Goal: Task Accomplishment & Management: Use online tool/utility

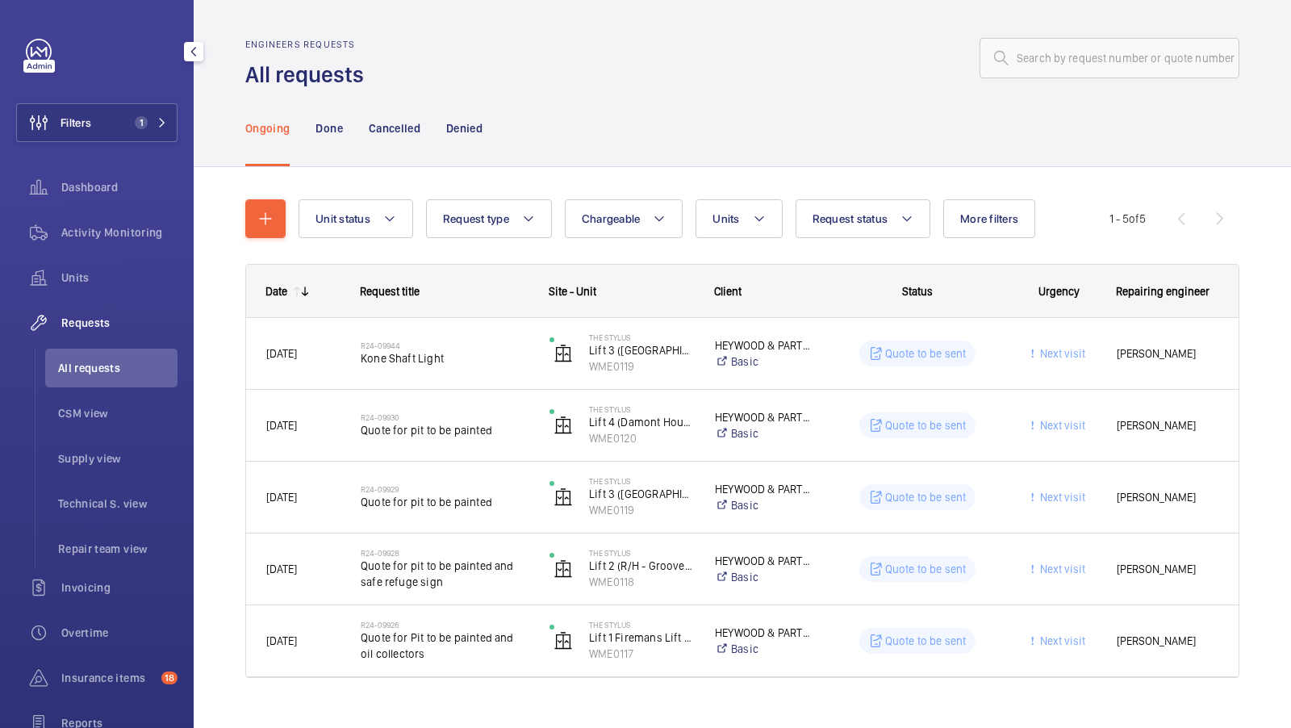
click at [111, 149] on div "Filters 1 Dashboard Activity Monitoring Units Requests All requests CSM view Su…" at bounding box center [96, 439] width 161 height 801
click at [151, 123] on span "1" at bounding box center [147, 122] width 39 height 13
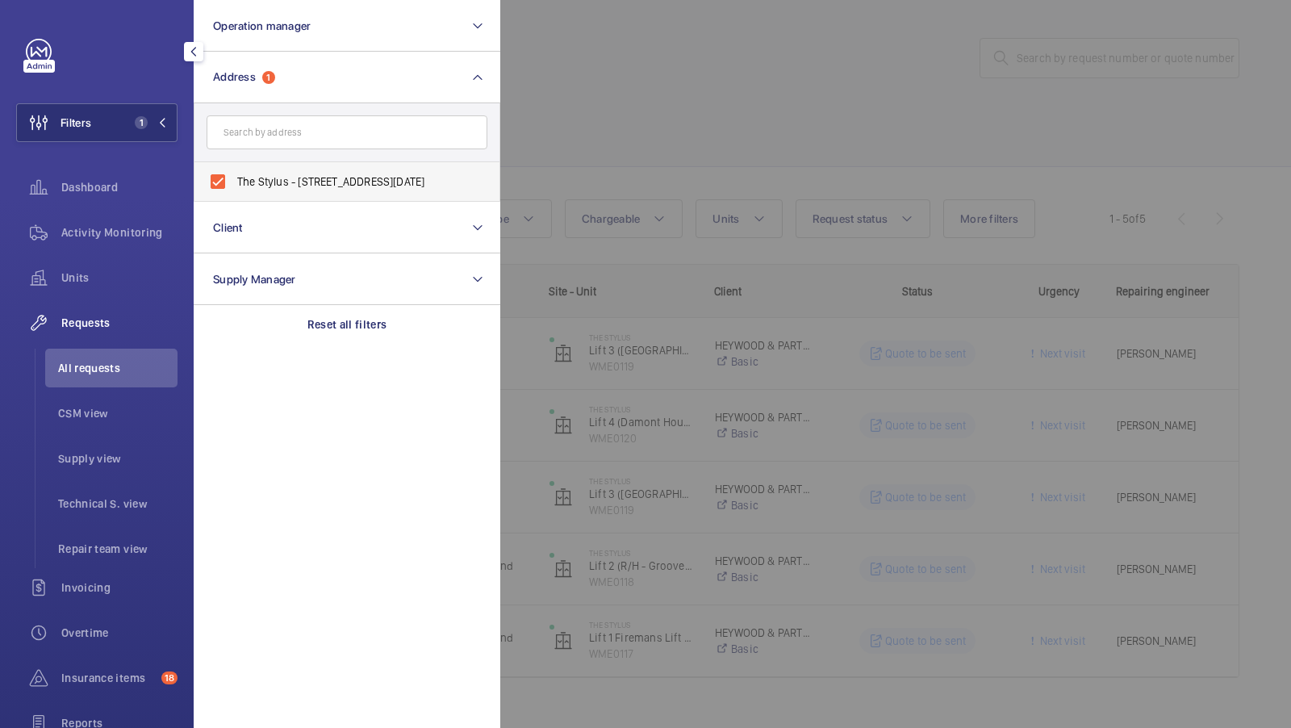
click at [310, 174] on span "The Stylus - [STREET_ADDRESS][DATE]" at bounding box center [348, 182] width 222 height 16
click at [234, 173] on input "The Stylus - [STREET_ADDRESS][DATE]" at bounding box center [218, 181] width 32 height 32
checkbox input "false"
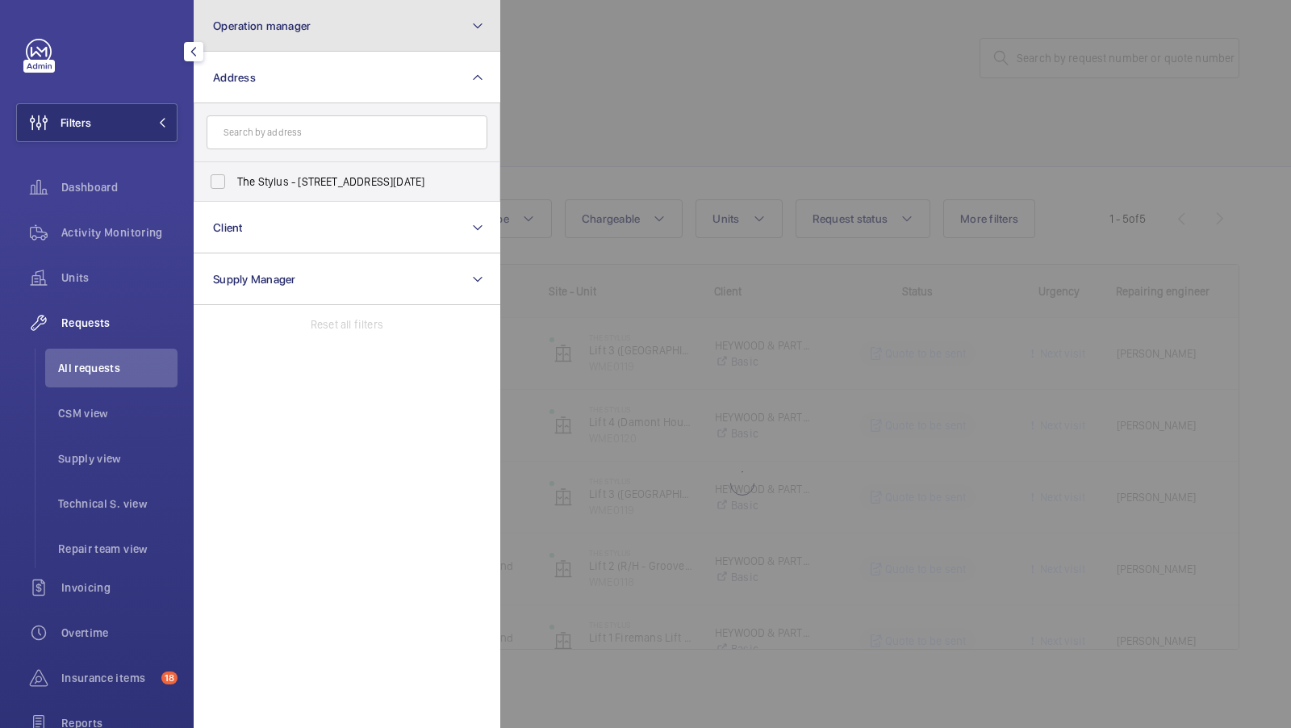
click at [329, 29] on button "Operation manager" at bounding box center [347, 26] width 307 height 52
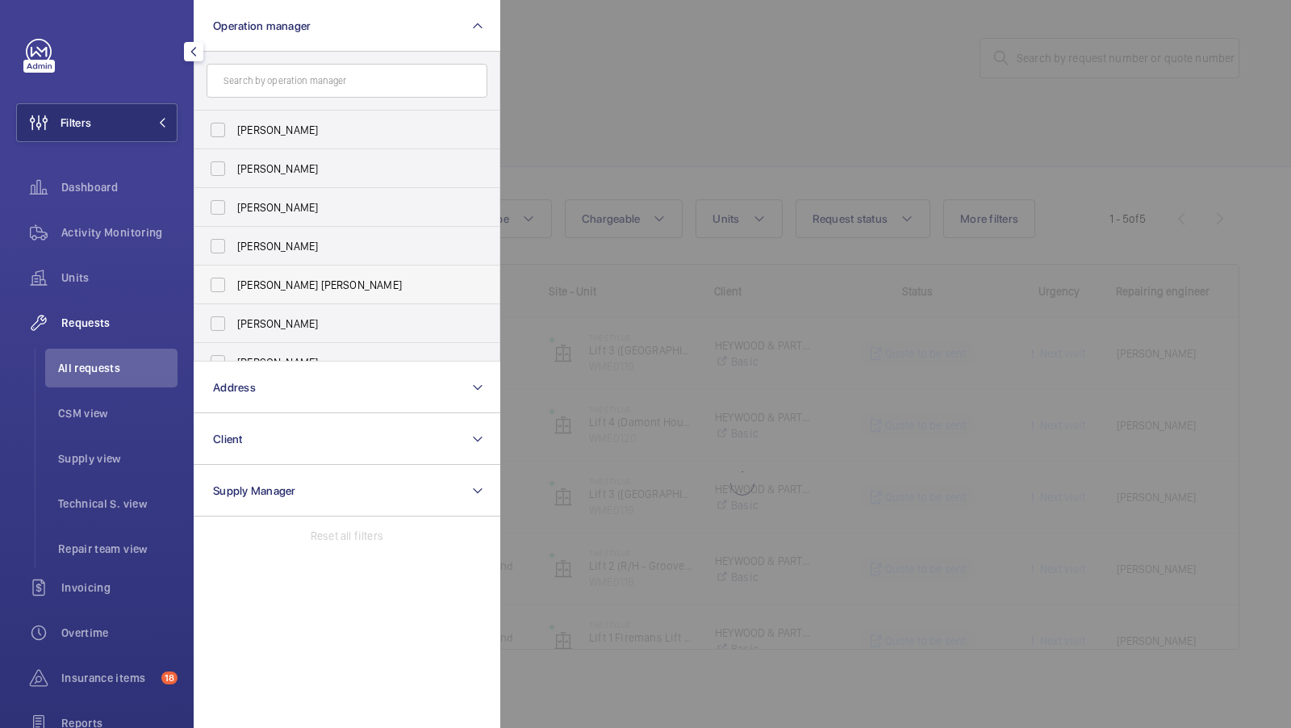
click at [277, 283] on span "[PERSON_NAME] [PERSON_NAME]" at bounding box center [348, 285] width 222 height 16
click at [234, 283] on input "[PERSON_NAME] [PERSON_NAME]" at bounding box center [218, 285] width 32 height 32
checkbox input "true"
click at [161, 128] on span "1" at bounding box center [147, 122] width 39 height 13
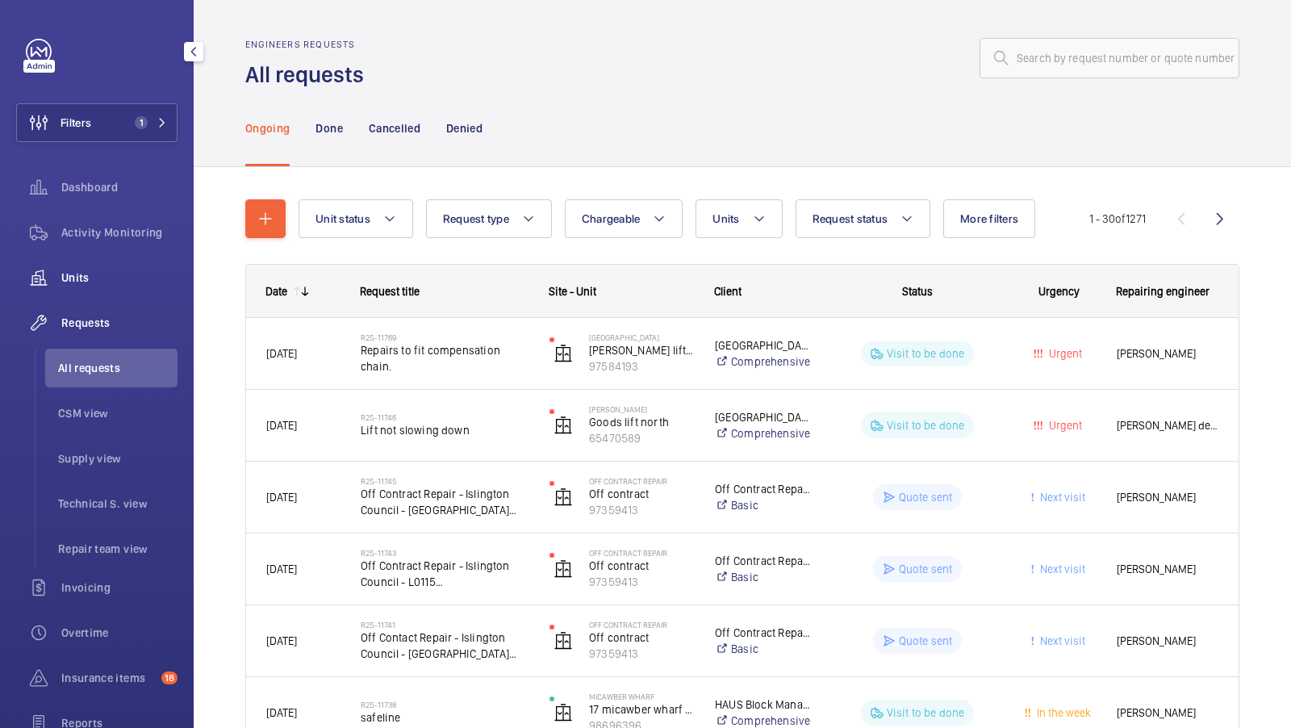
click at [84, 287] on div "Units" at bounding box center [96, 277] width 161 height 39
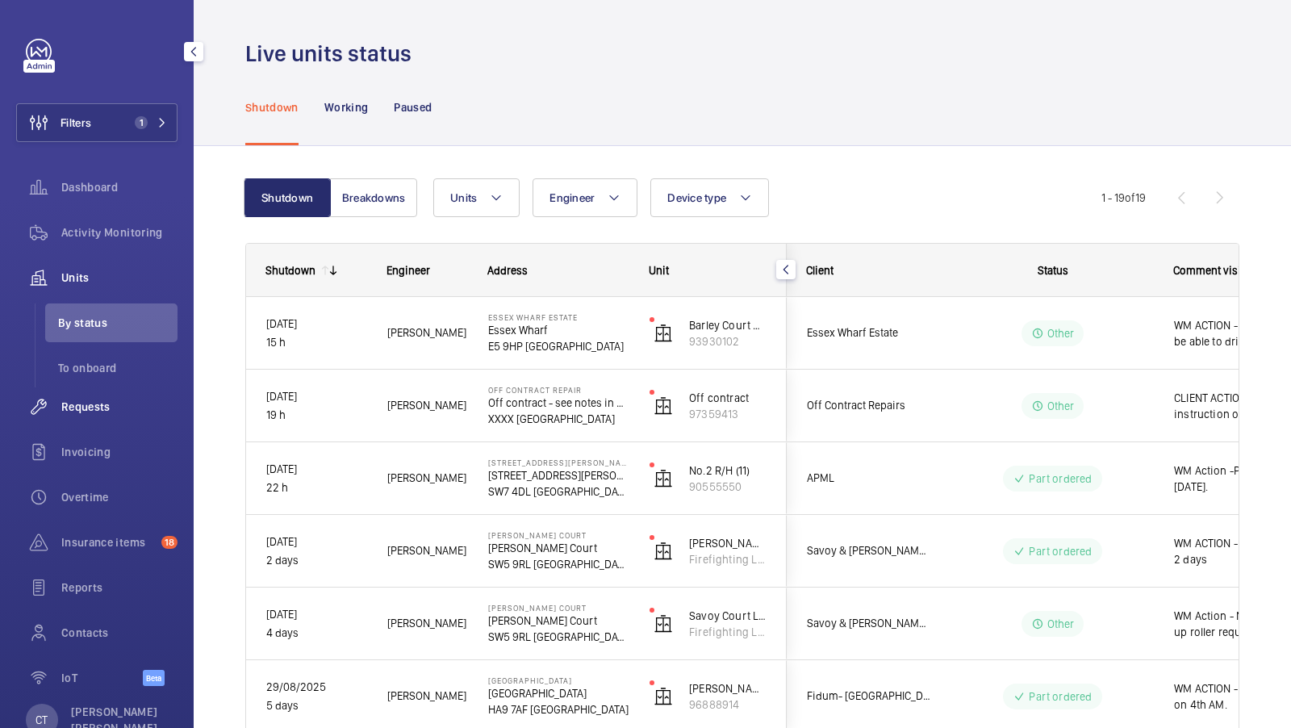
click at [93, 403] on span "Requests" at bounding box center [119, 407] width 116 height 16
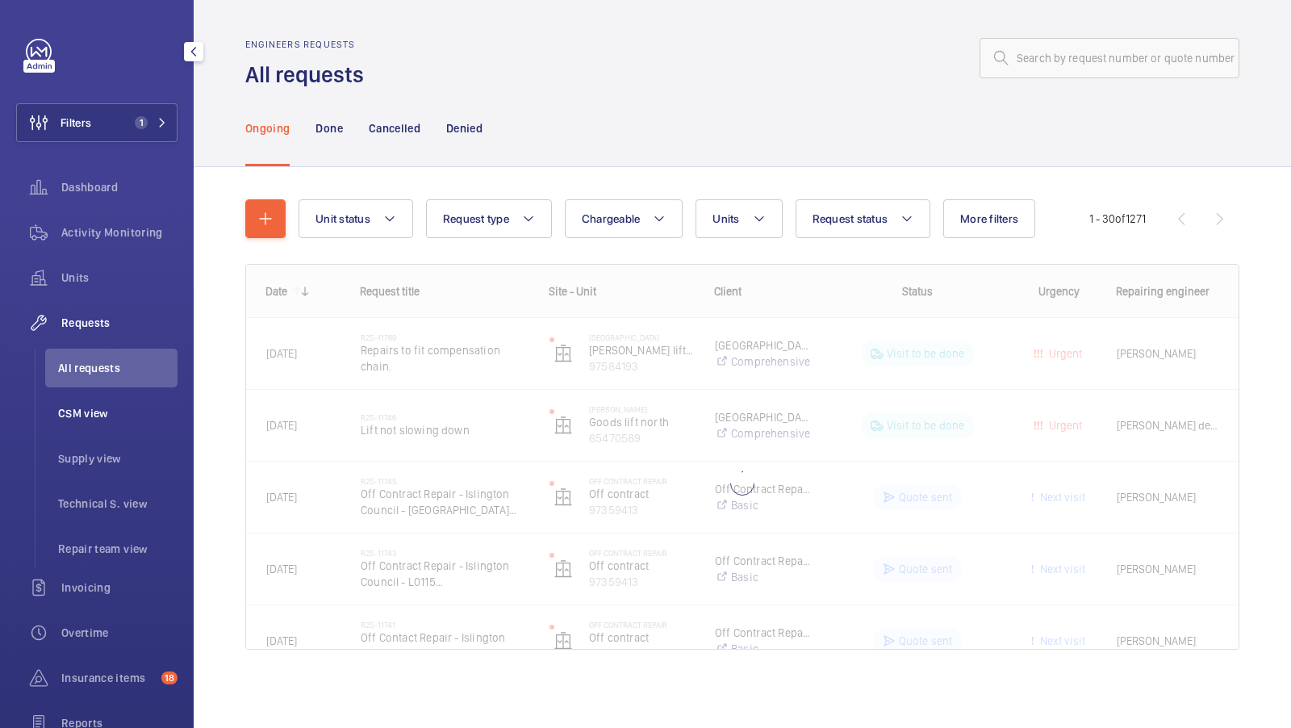
click at [91, 416] on span "CSM view" at bounding box center [117, 413] width 119 height 16
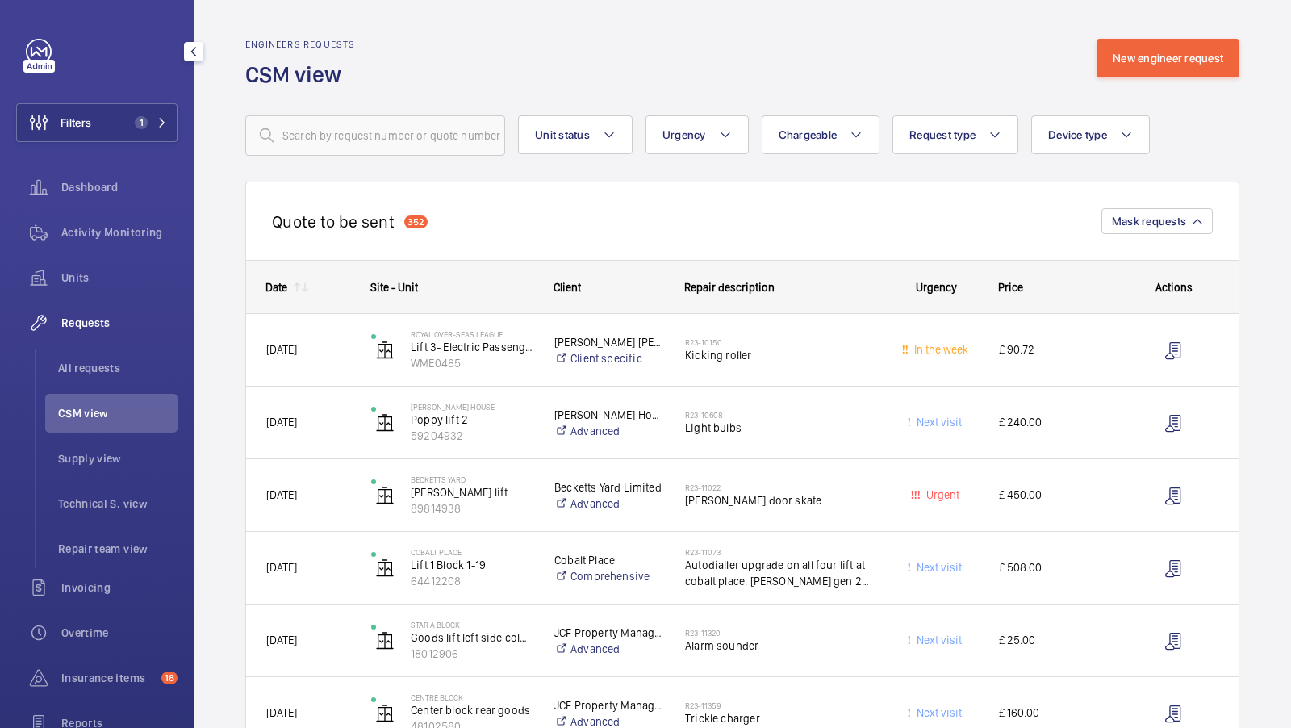
click at [1167, 216] on span "Mask requests" at bounding box center [1149, 221] width 74 height 13
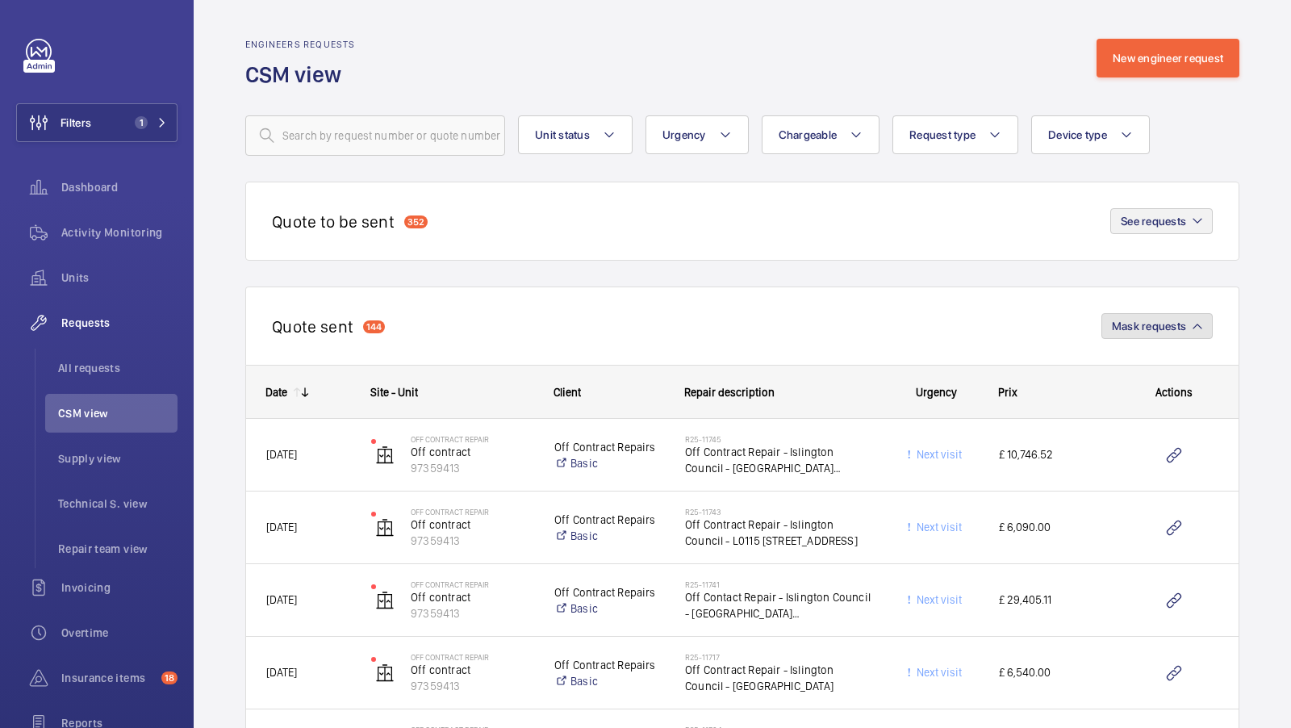
click at [1154, 323] on span "Mask requests" at bounding box center [1149, 326] width 74 height 13
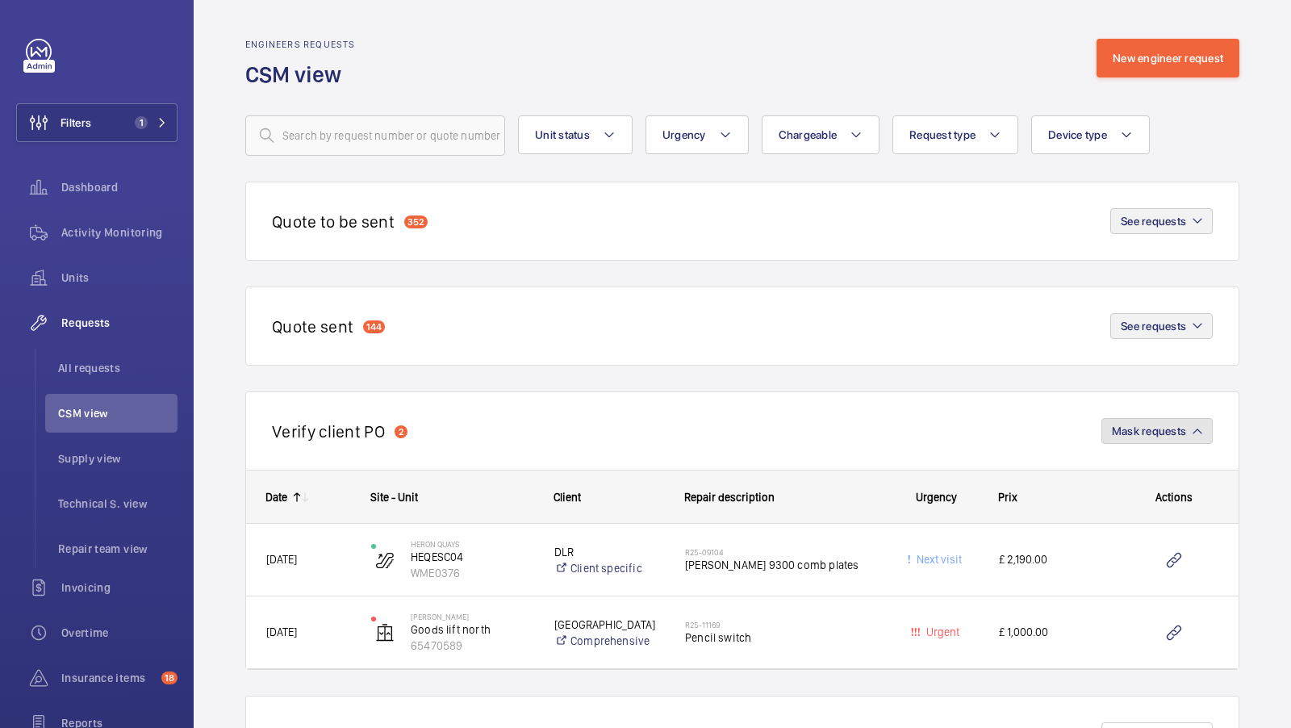
click at [1128, 421] on button "Mask requests" at bounding box center [1157, 431] width 111 height 26
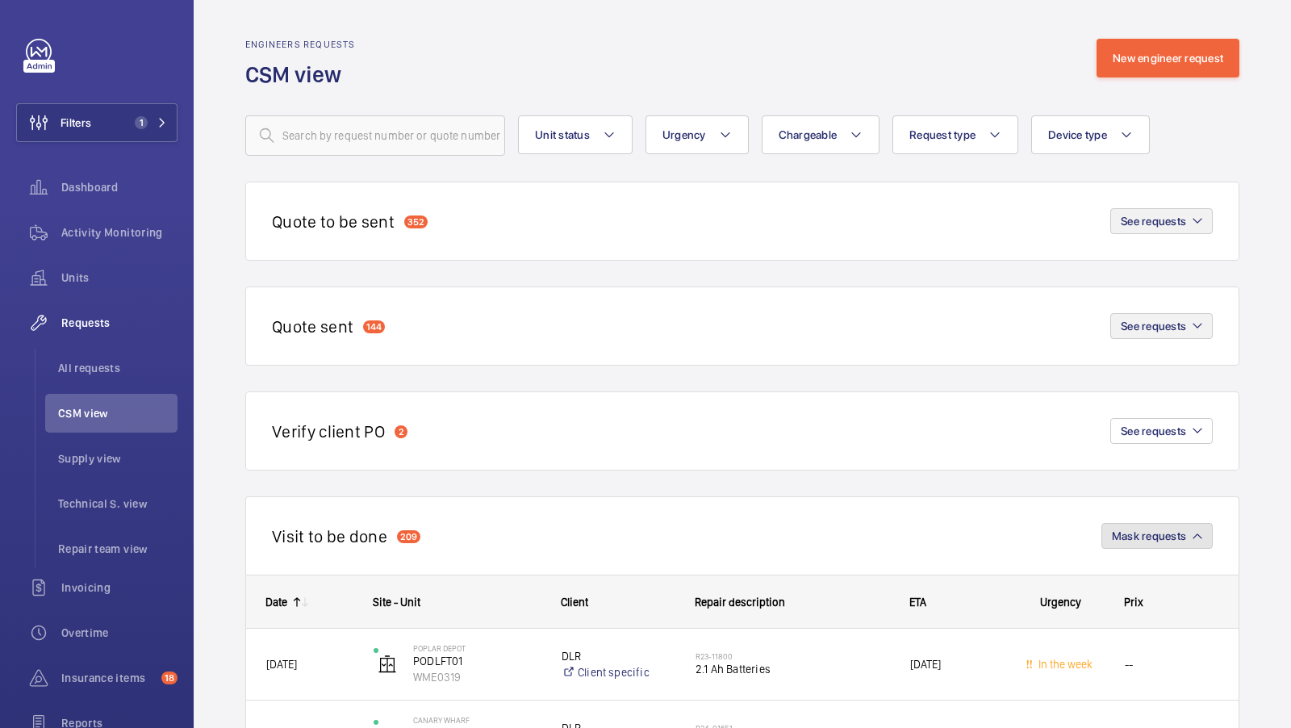
click at [1183, 532] on span "Mask requests" at bounding box center [1149, 535] width 74 height 13
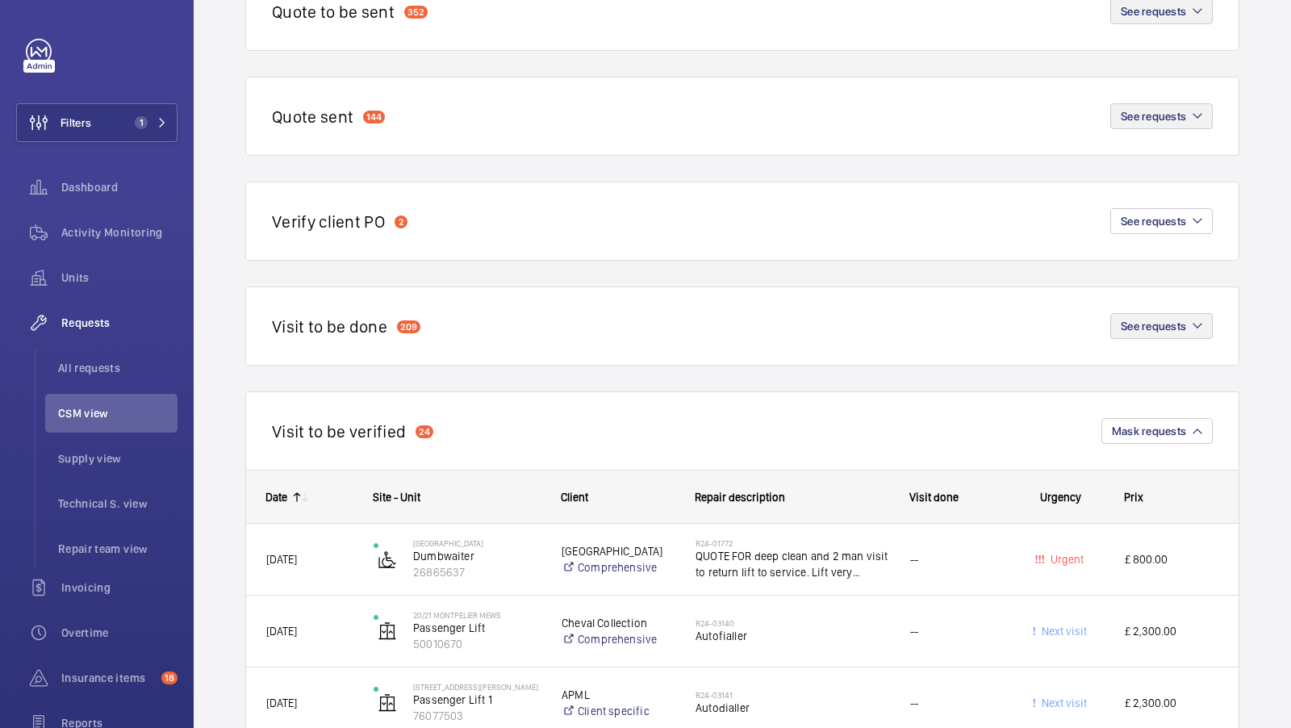
scroll to position [219, 0]
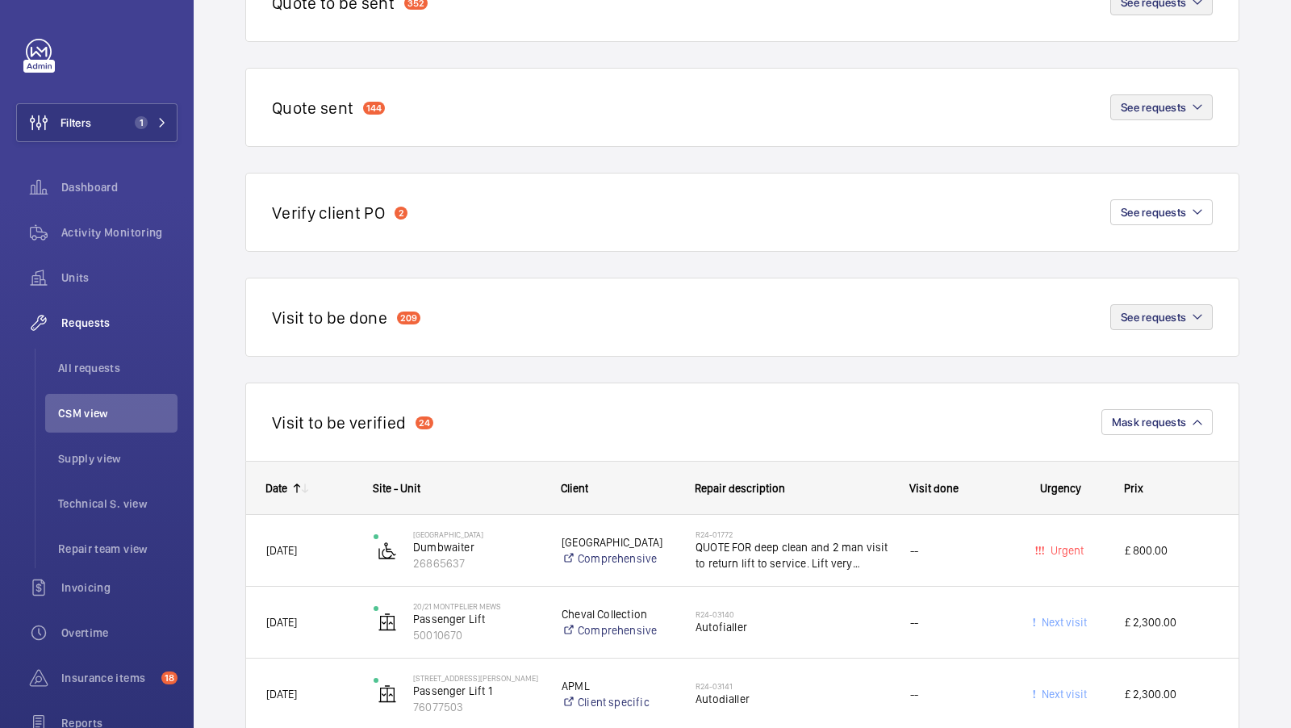
click at [1122, 433] on div "Visit to be verified 24 Mask requests" at bounding box center [742, 422] width 994 height 78
click at [1132, 423] on span "Mask requests" at bounding box center [1149, 422] width 74 height 13
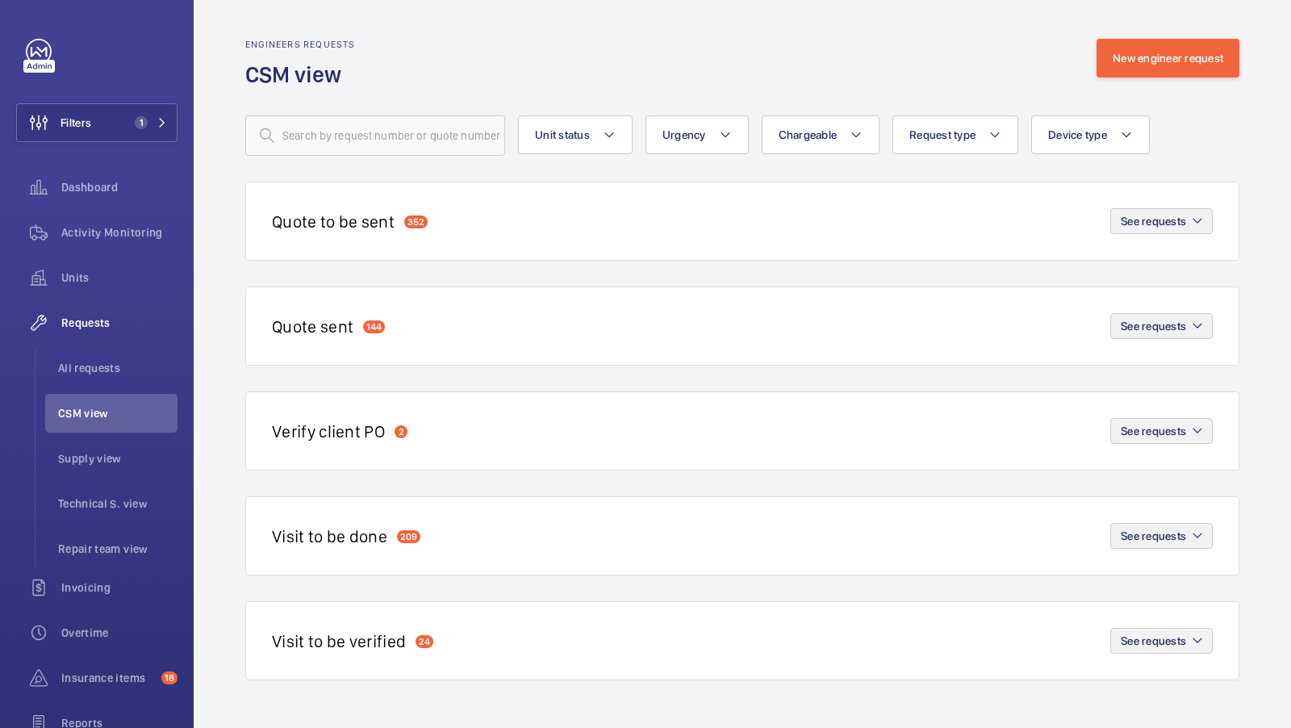
scroll to position [0, 0]
click at [151, 119] on span "1" at bounding box center [147, 122] width 39 height 13
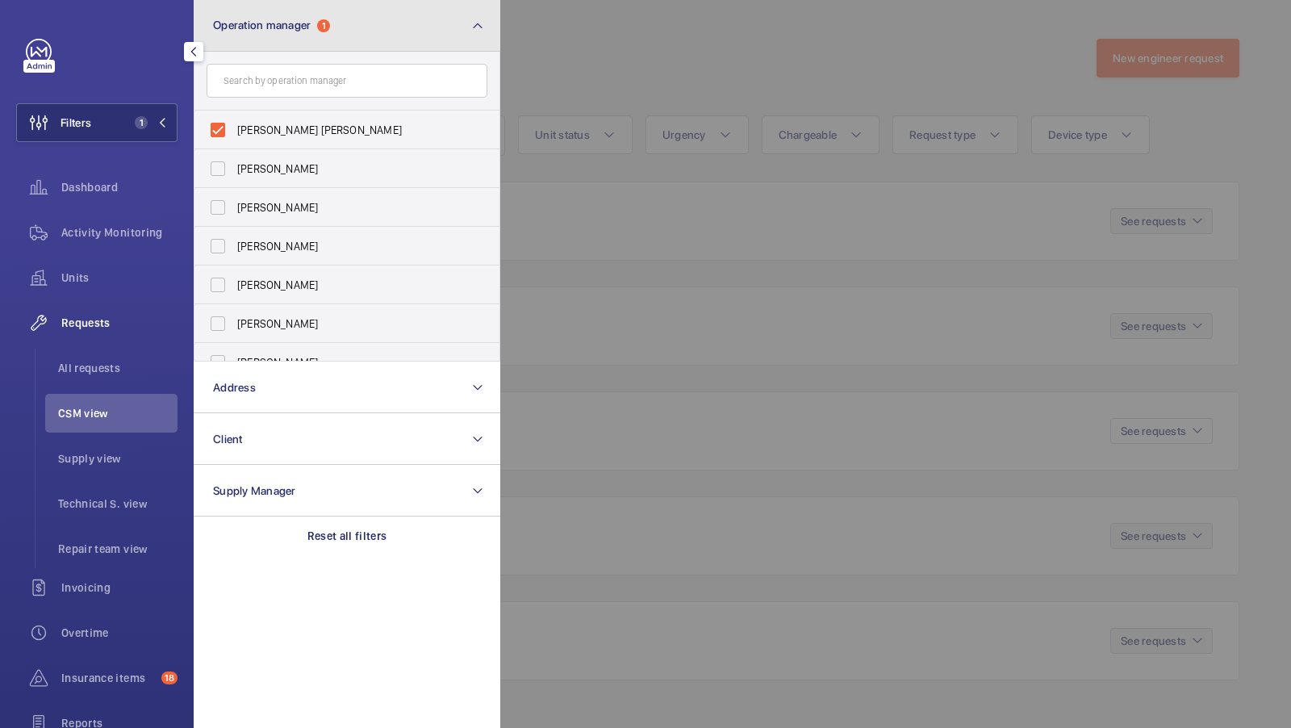
click at [452, 32] on button "Operation manager 1" at bounding box center [347, 26] width 307 height 52
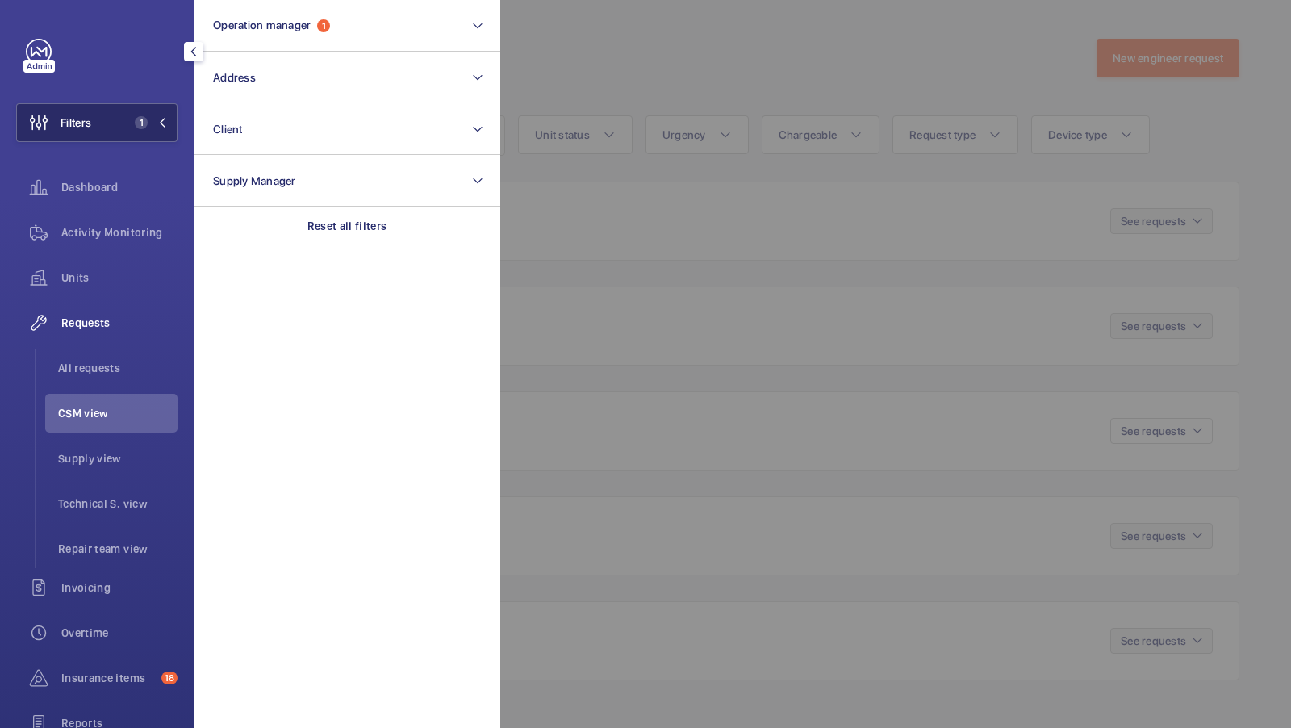
click at [135, 104] on button "Filters 1" at bounding box center [96, 122] width 161 height 39
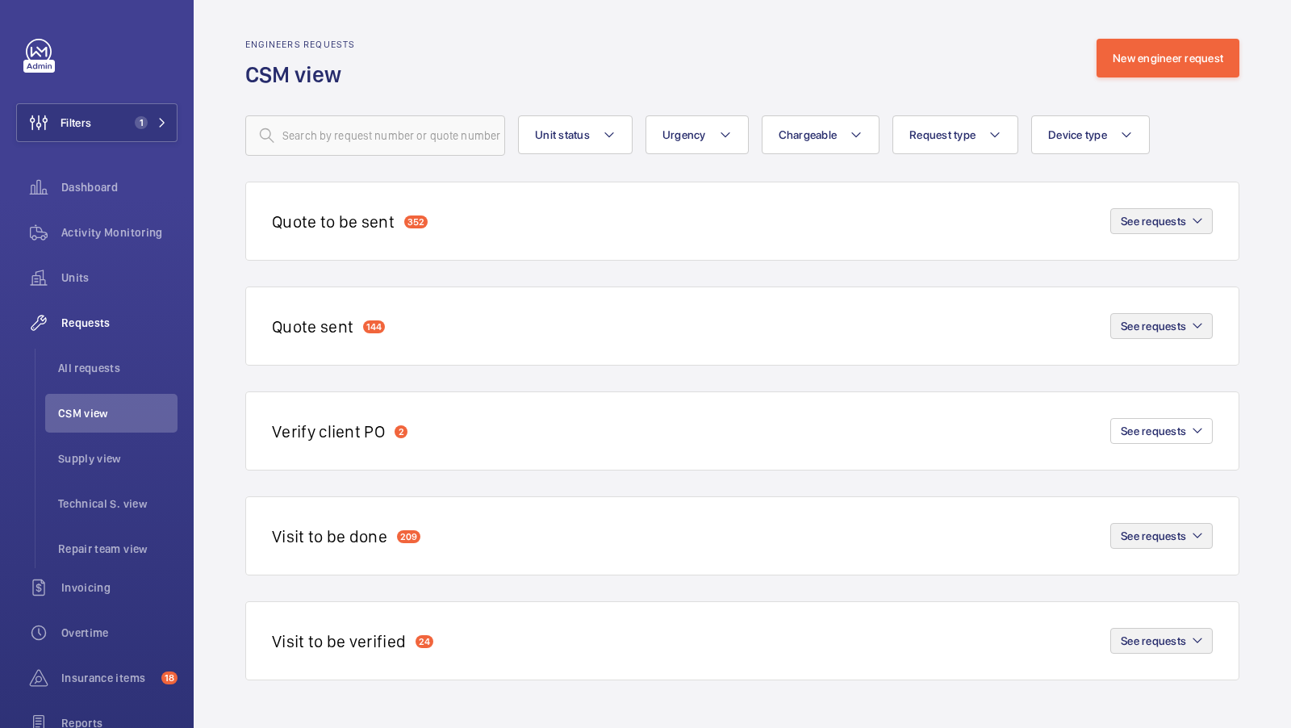
click at [768, 70] on div "Engineers requests CSM view New engineer request" at bounding box center [742, 64] width 994 height 51
click at [1260, 185] on wm-front-repair-requests-ops-view "Engineers requests CSM view New engineer request Unit status Urgency Chargeable…" at bounding box center [743, 364] width 1098 height 728
click at [149, 115] on button "Filters 1" at bounding box center [96, 122] width 161 height 39
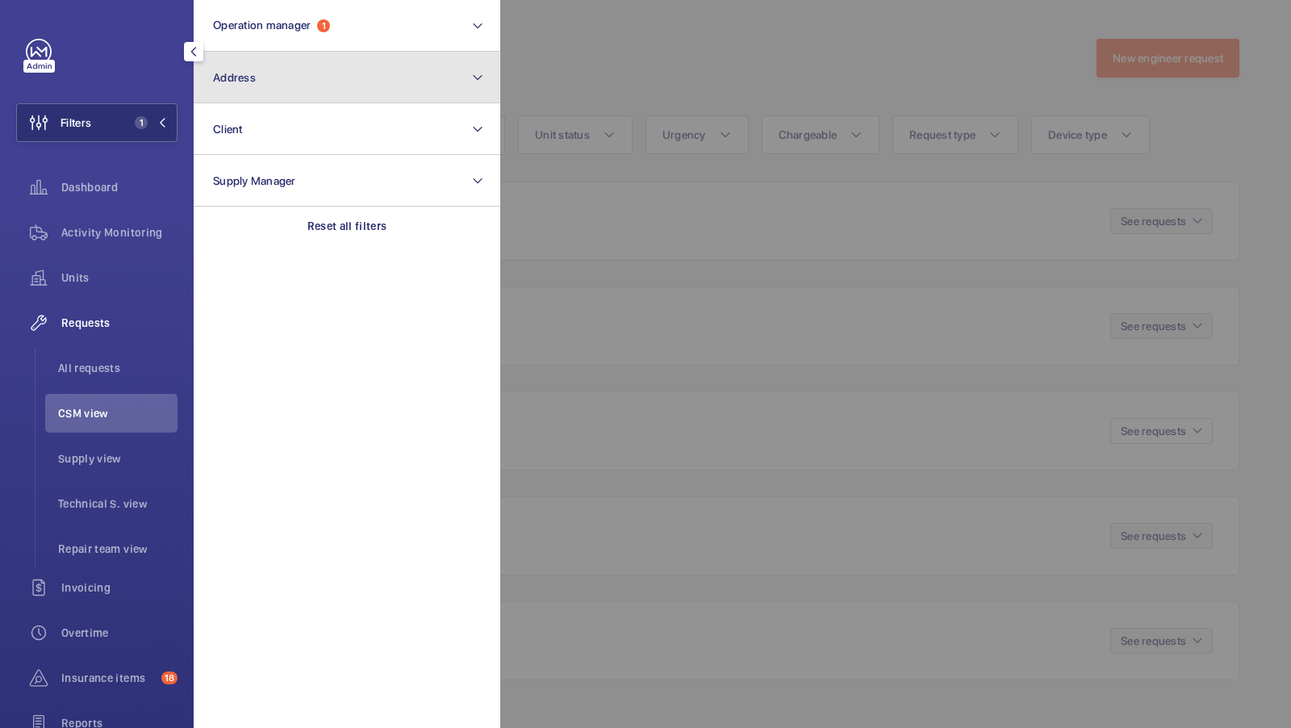
click at [434, 68] on button "Address" at bounding box center [347, 78] width 307 height 52
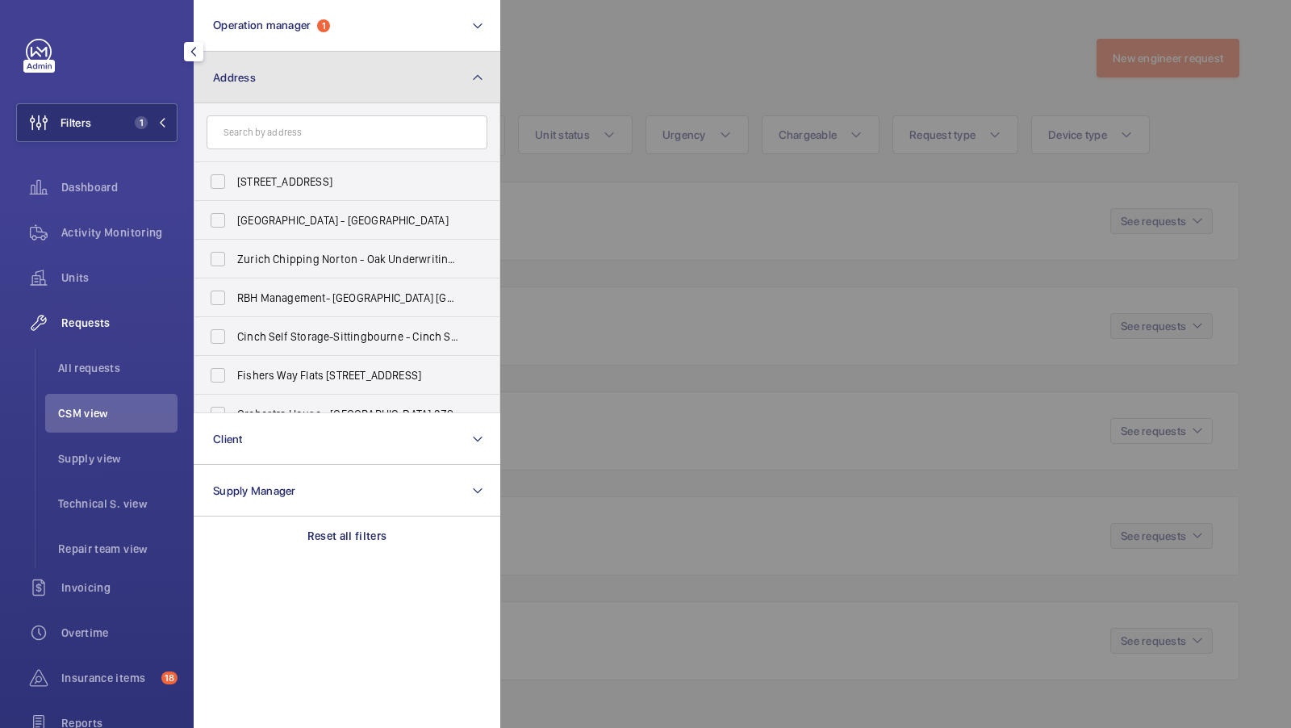
click at [302, 90] on button "Address" at bounding box center [347, 78] width 307 height 52
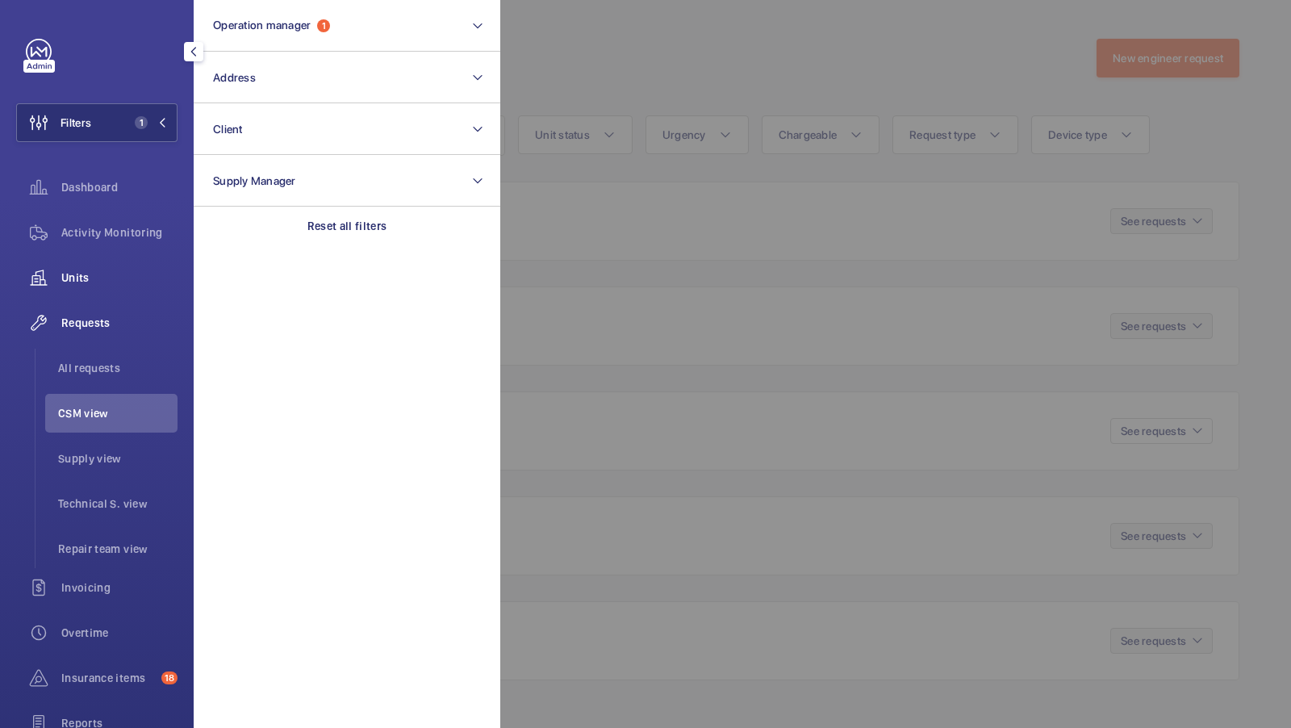
click at [69, 270] on span "Units" at bounding box center [119, 278] width 116 height 16
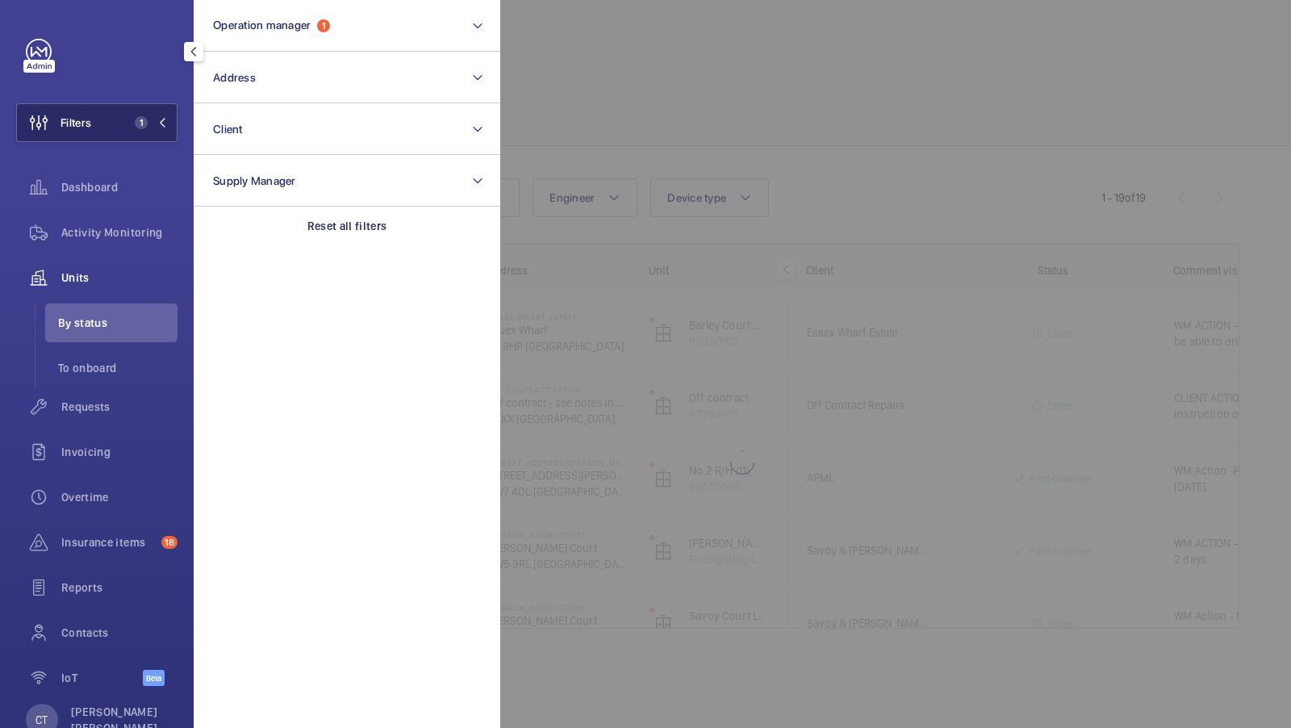
click at [142, 126] on span "1" at bounding box center [141, 122] width 13 height 13
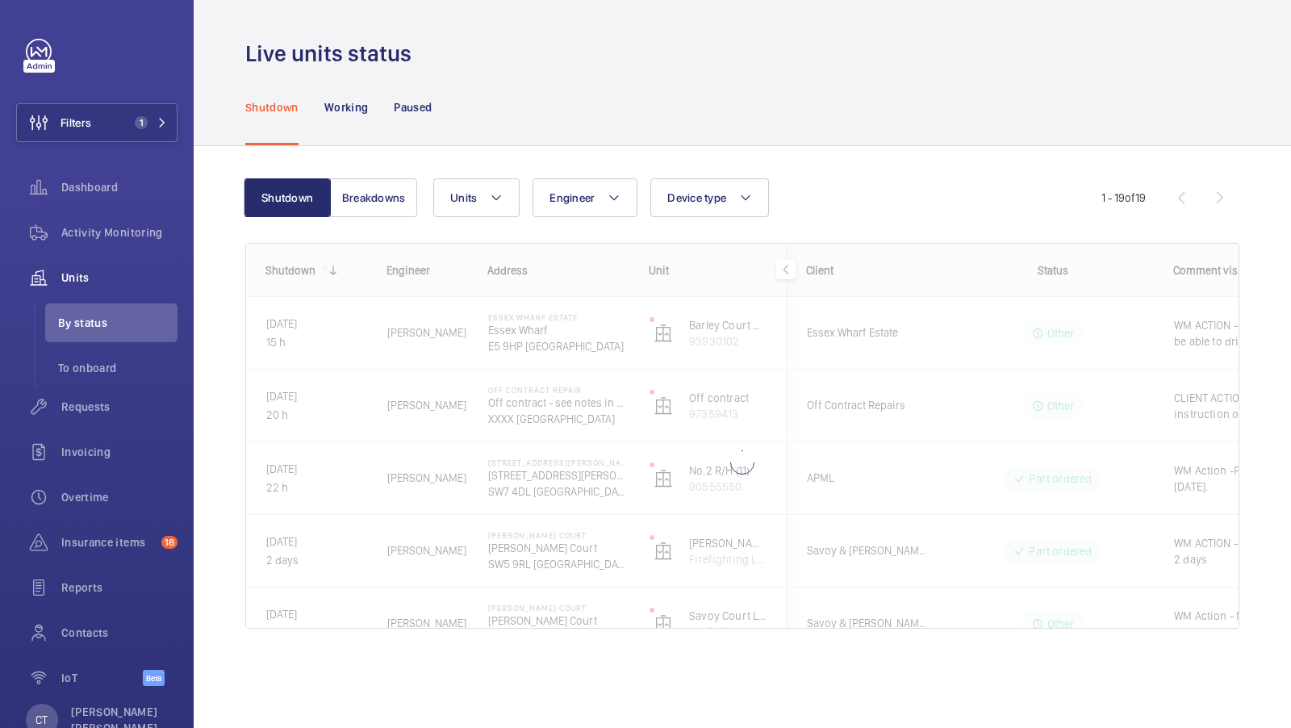
click at [1041, 190] on div "Units Engineer Device type More filters Reset all filters" at bounding box center [767, 197] width 668 height 39
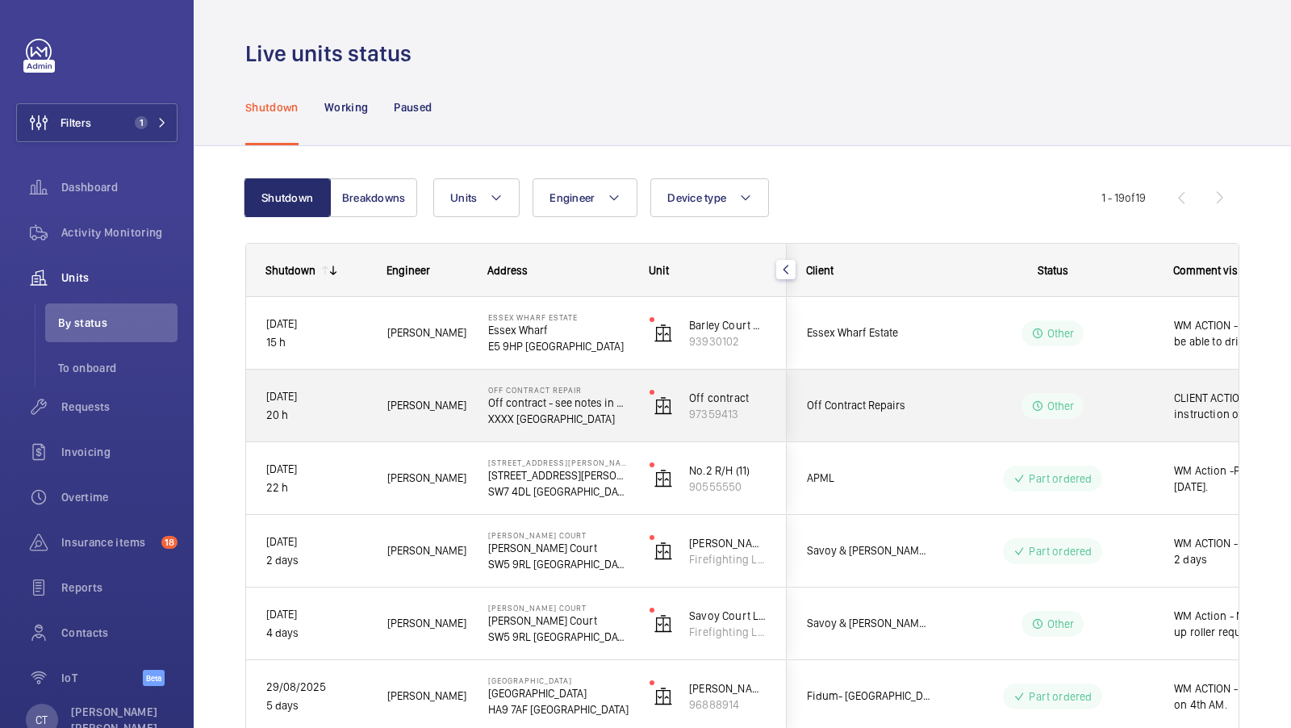
click at [1142, 402] on wm-front-pills-cell "Other" at bounding box center [1052, 406] width 201 height 26
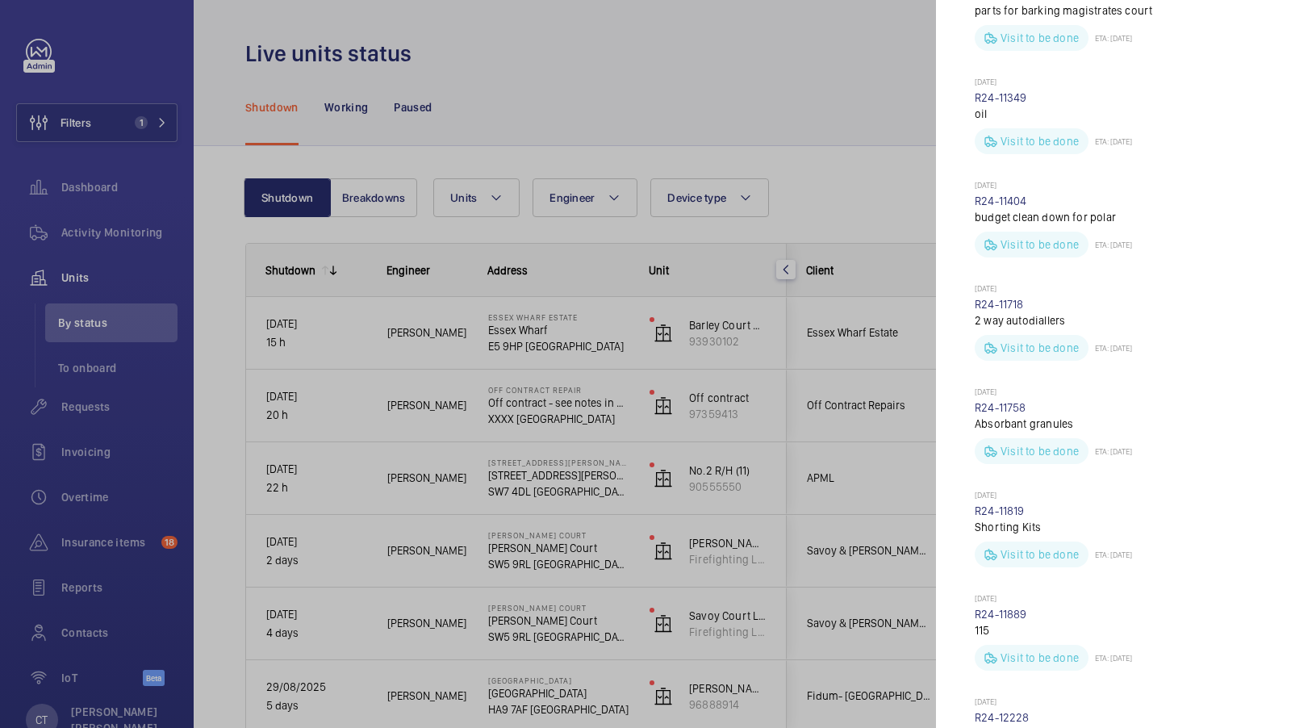
scroll to position [1295, 0]
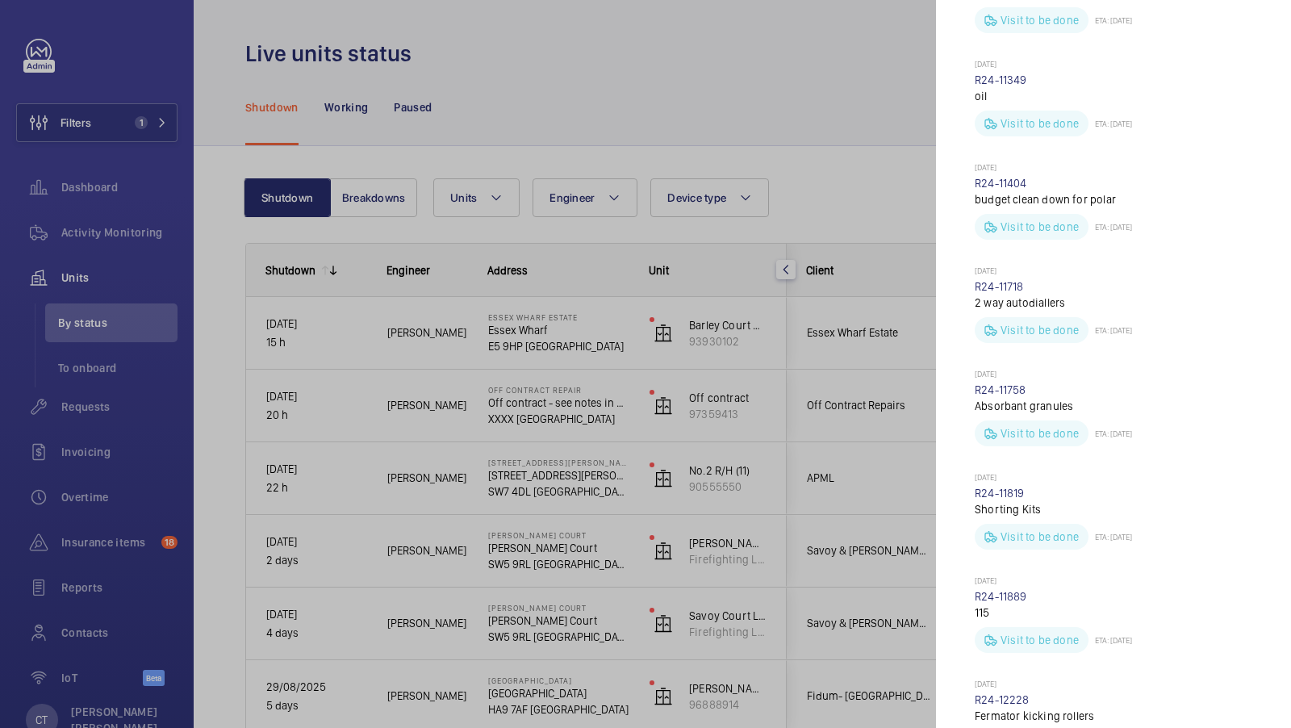
click at [839, 154] on div at bounding box center [645, 364] width 1291 height 728
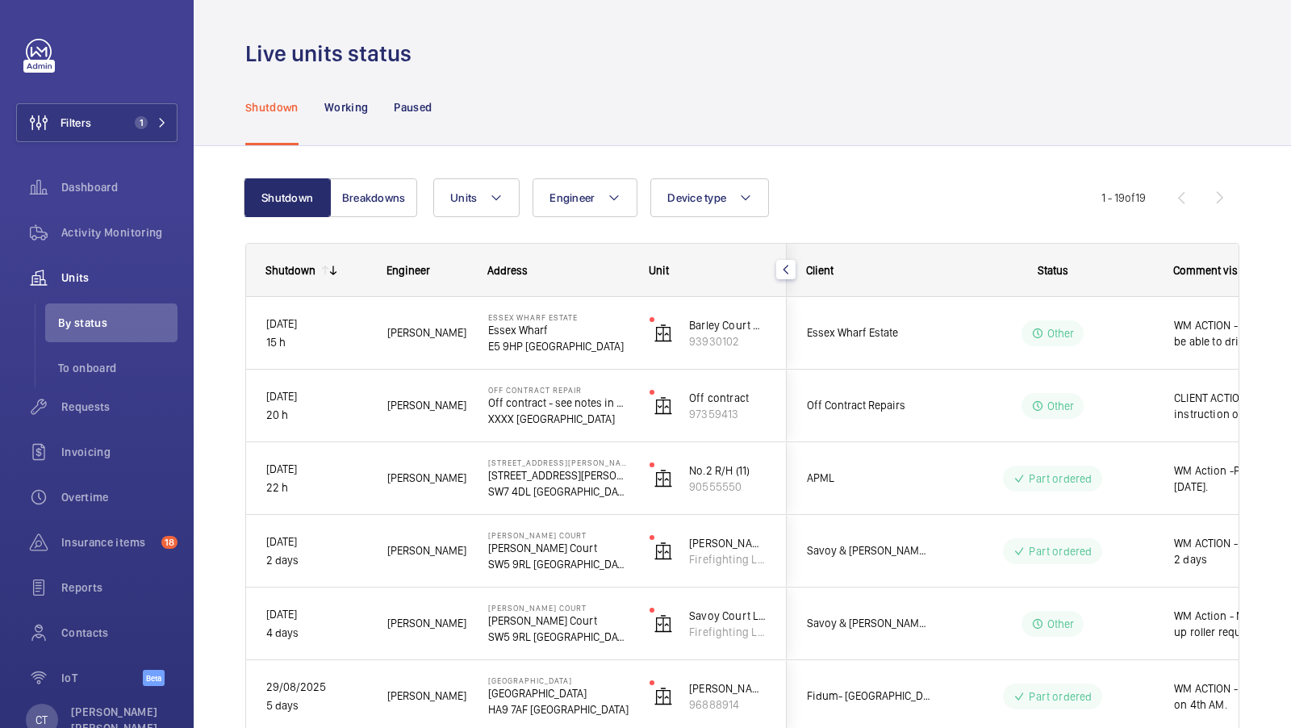
click at [914, 190] on div "Units Engineer Device type More filters Reset all filters" at bounding box center [767, 197] width 668 height 39
click at [155, 121] on span "1" at bounding box center [147, 122] width 39 height 13
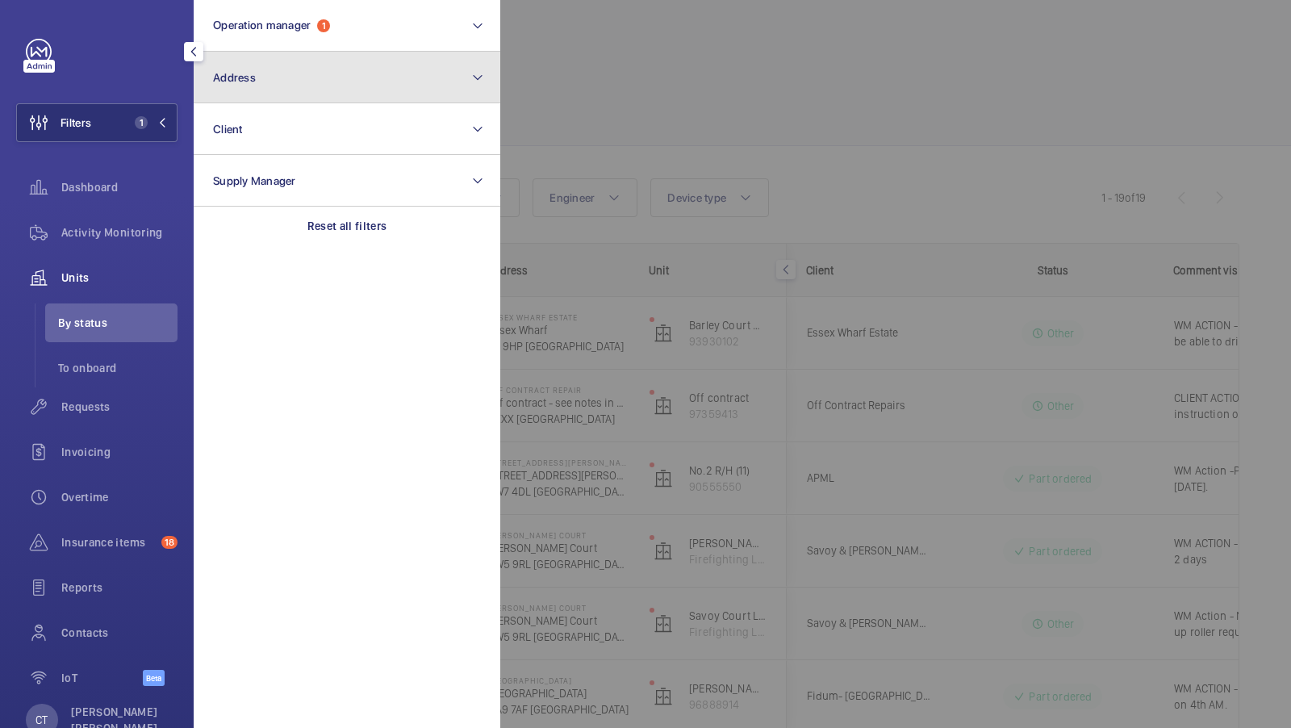
click at [365, 90] on button "Address" at bounding box center [347, 78] width 307 height 52
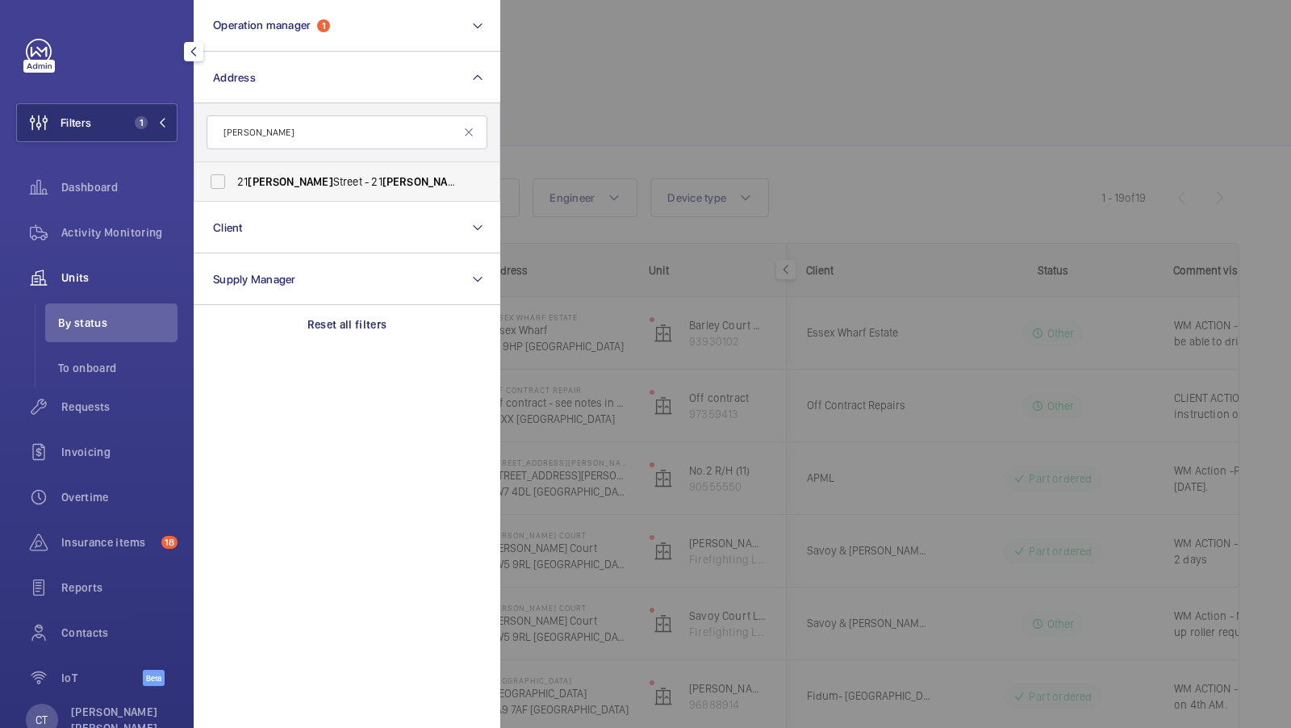
type input "[PERSON_NAME]"
click at [274, 195] on label "[STREET_ADDRESS][PERSON_NAME][PERSON_NAME]" at bounding box center [335, 181] width 281 height 39
click at [234, 195] on input "[STREET_ADDRESS][PERSON_NAME][PERSON_NAME]" at bounding box center [218, 181] width 32 height 32
checkbox input "true"
click at [148, 129] on button "Filters 2" at bounding box center [96, 122] width 161 height 39
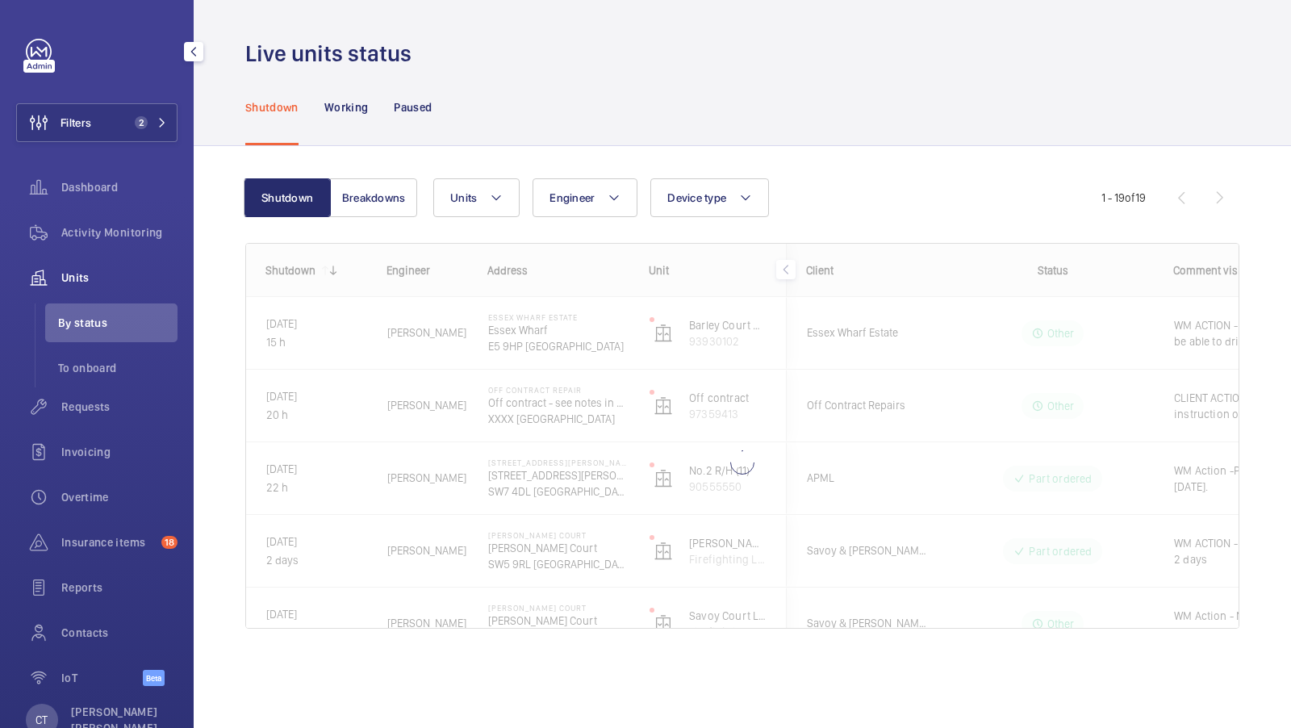
click at [103, 210] on div "Dashboard" at bounding box center [96, 190] width 161 height 45
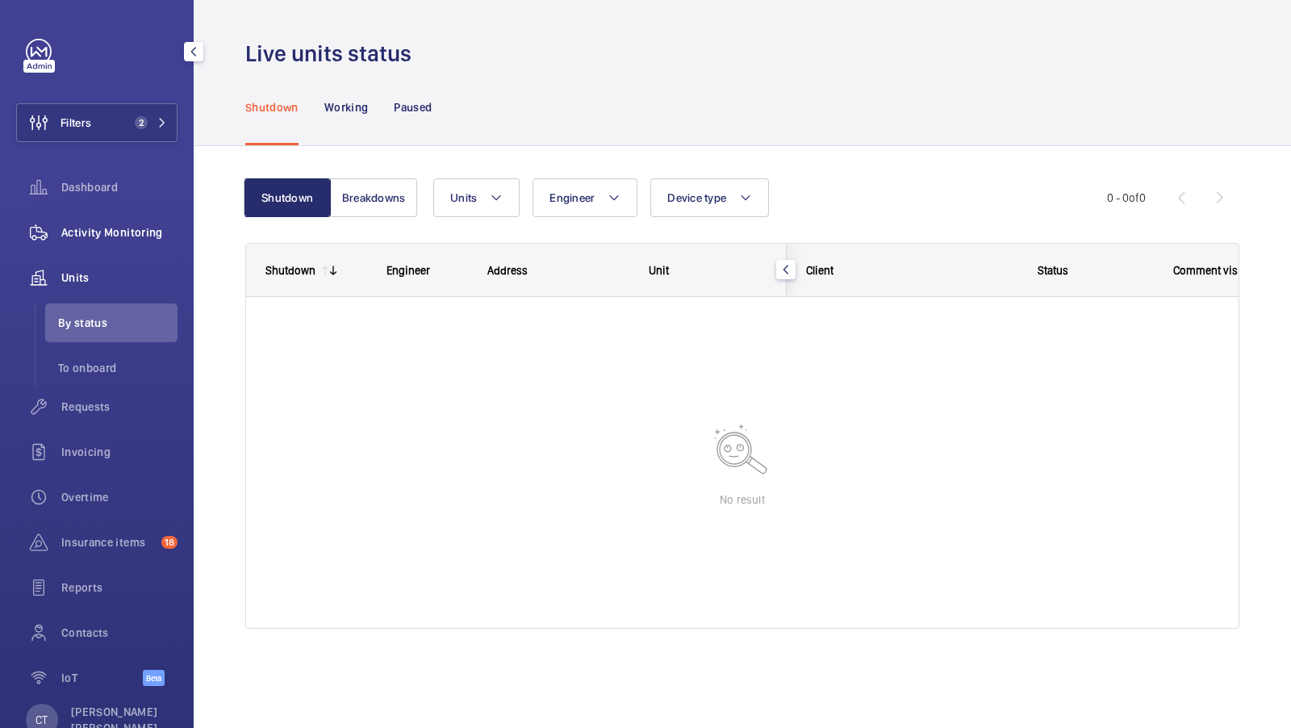
click at [112, 232] on span "Activity Monitoring" at bounding box center [119, 232] width 116 height 16
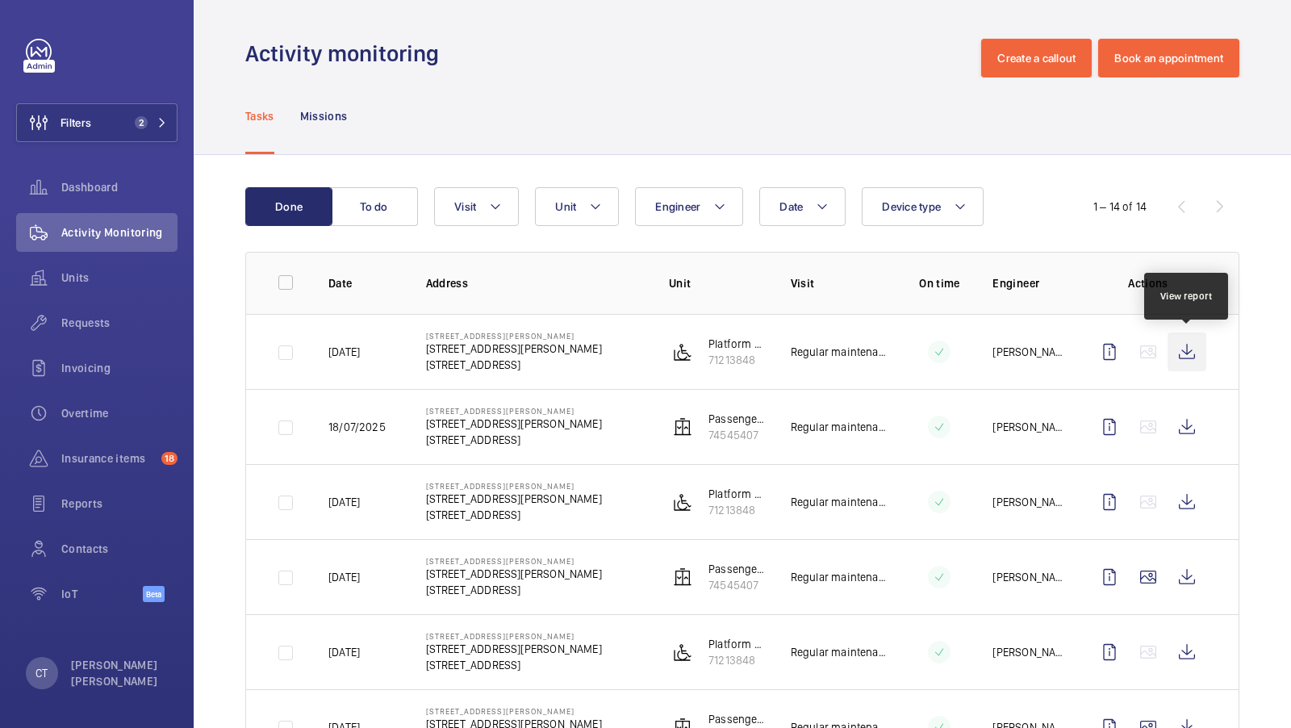
click at [1186, 339] on wm-front-icon-button at bounding box center [1187, 352] width 39 height 39
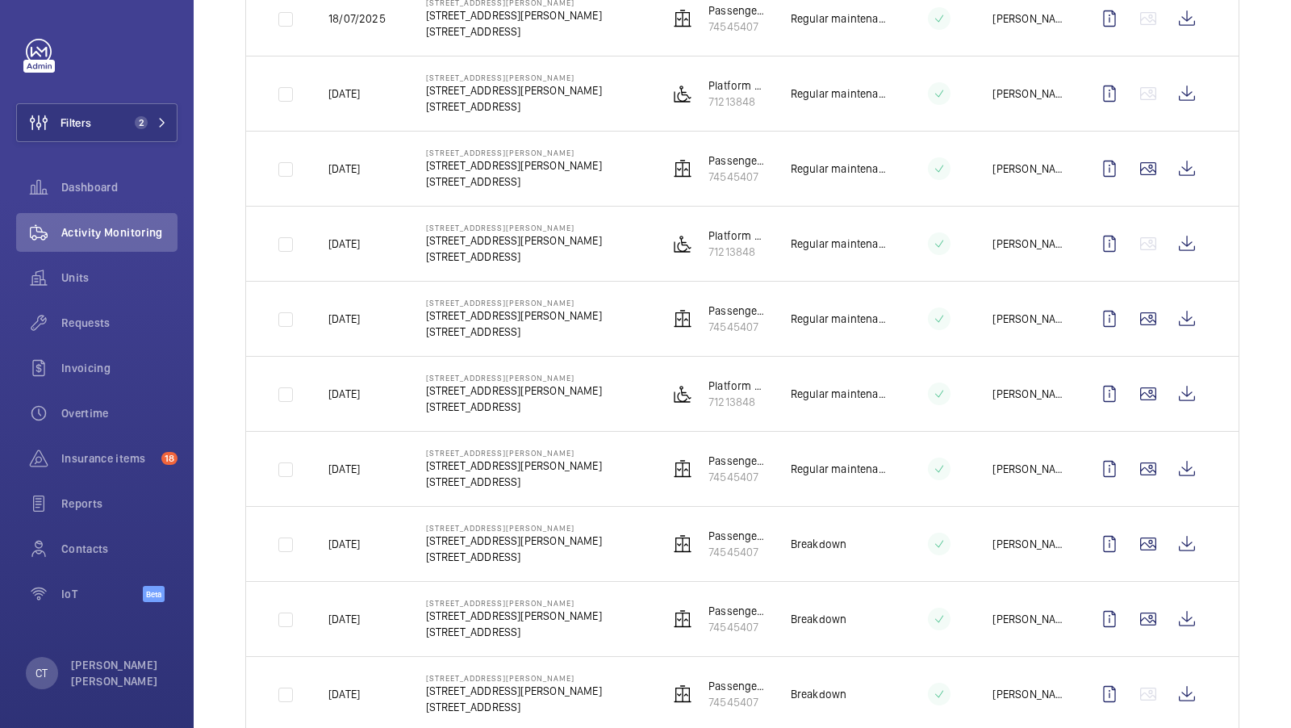
scroll to position [430, 0]
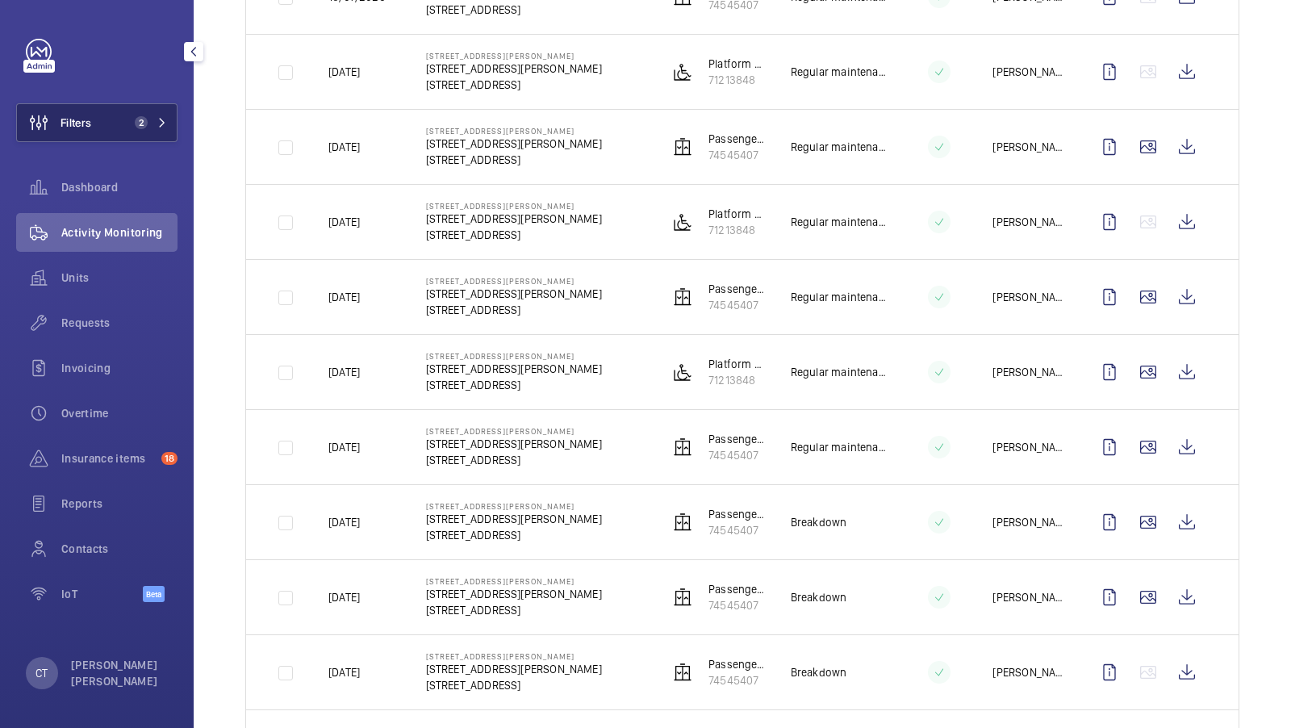
click at [140, 137] on button "Filters 2" at bounding box center [96, 122] width 161 height 39
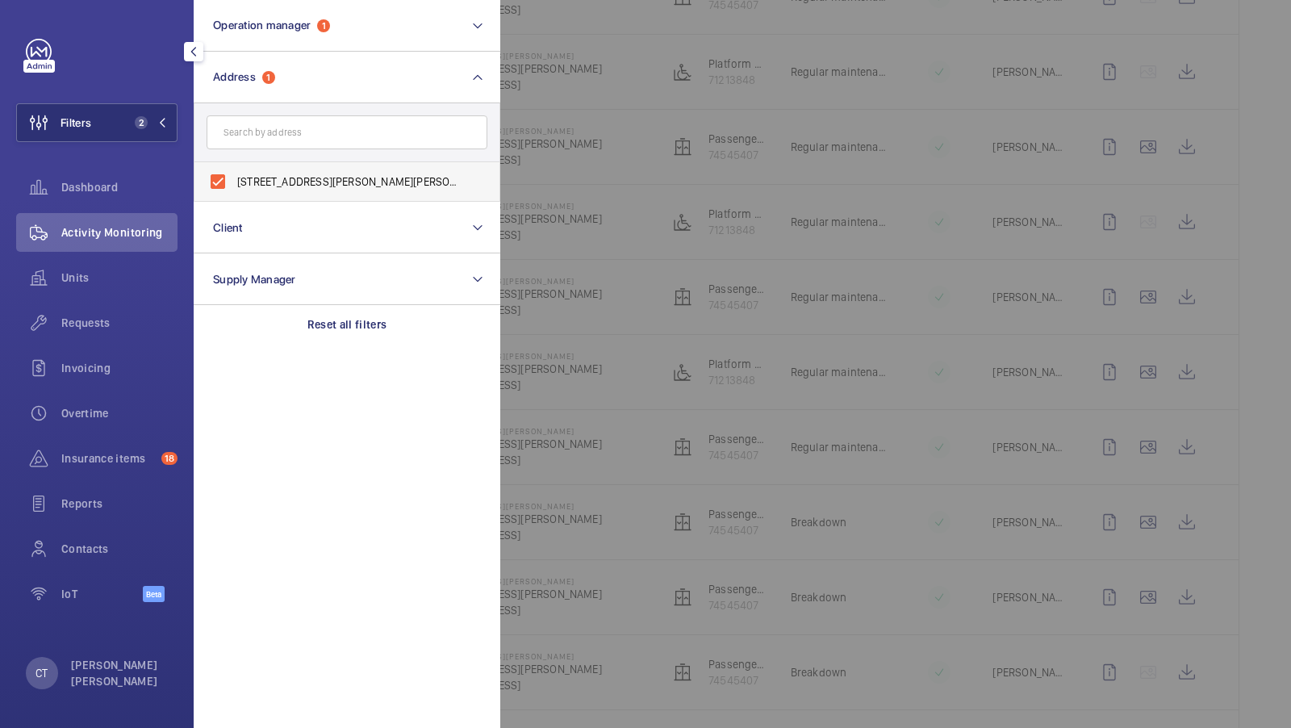
click at [311, 195] on label "[STREET_ADDRESS][PERSON_NAME][PERSON_NAME]" at bounding box center [335, 181] width 281 height 39
click at [234, 195] on input "[STREET_ADDRESS][PERSON_NAME][PERSON_NAME]" at bounding box center [218, 181] width 32 height 32
checkbox input "false"
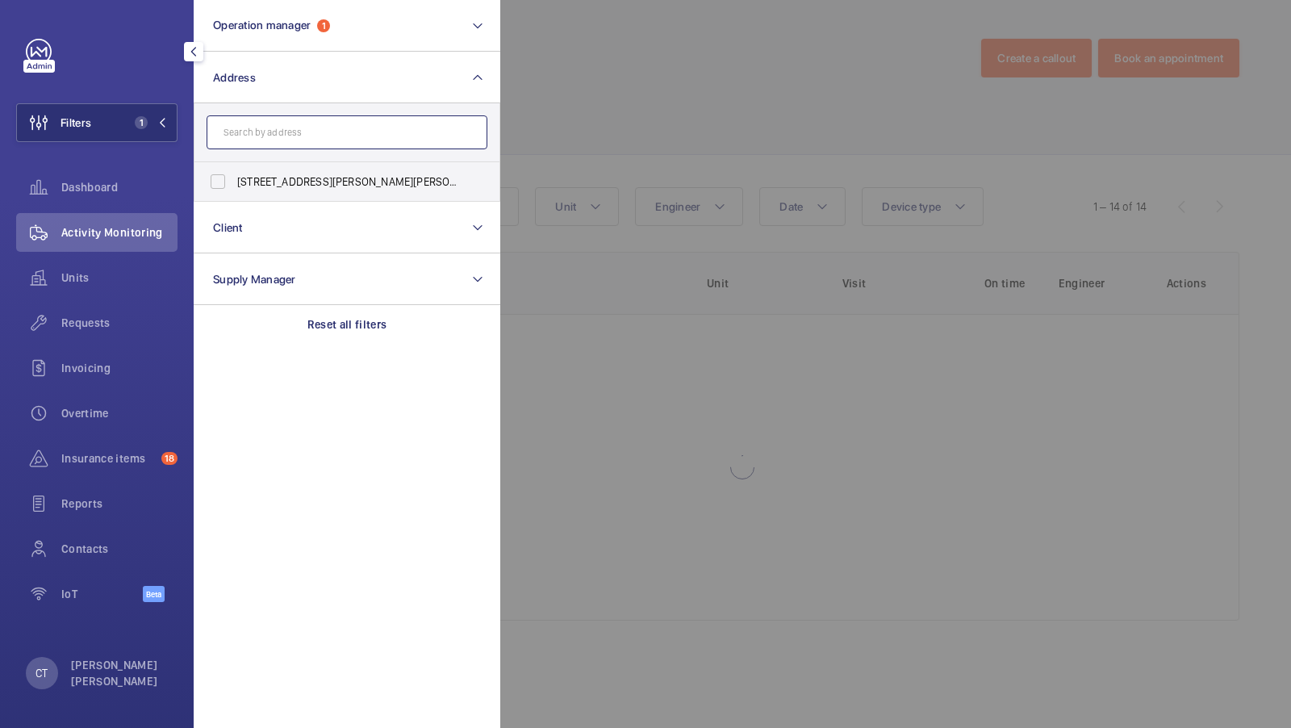
click at [312, 123] on input "text" at bounding box center [347, 132] width 281 height 34
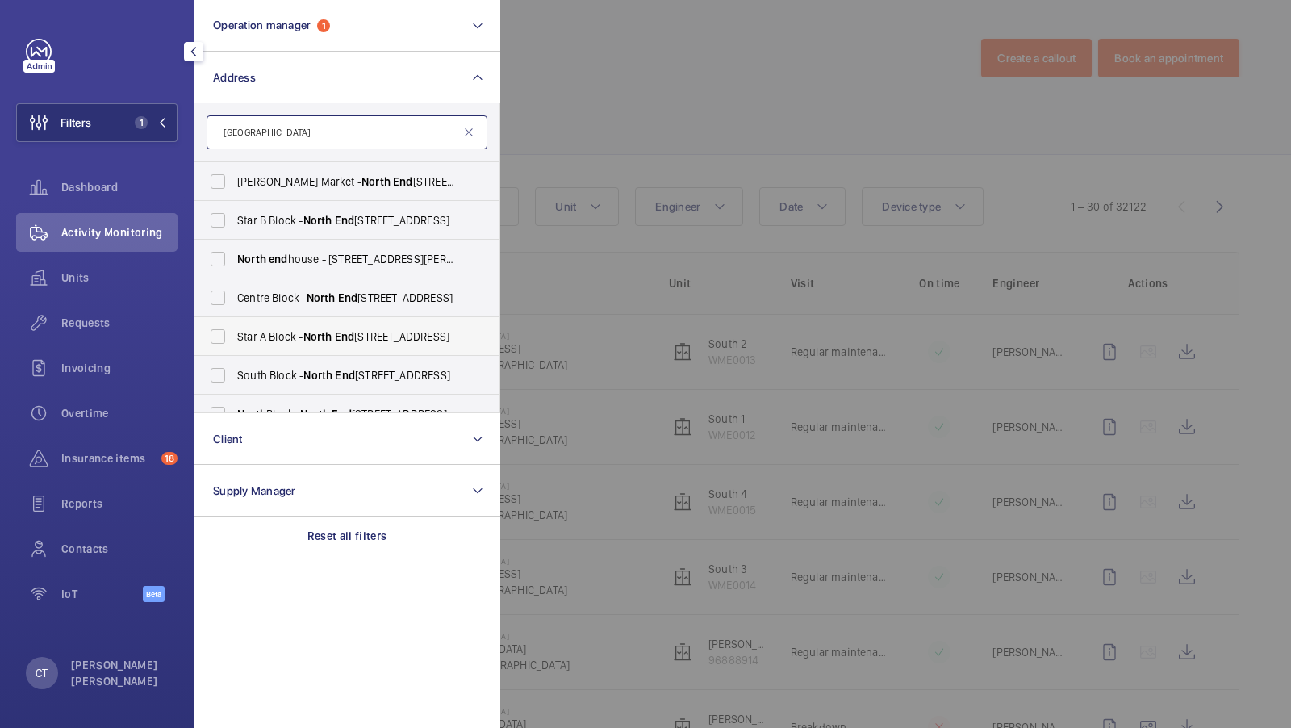
type input "[GEOGRAPHIC_DATA]"
click at [271, 333] on span "Star A Block - [GEOGRAPHIC_DATA]" at bounding box center [348, 337] width 222 height 16
click at [234, 333] on input "Star A Block - [GEOGRAPHIC_DATA]" at bounding box center [218, 336] width 32 height 32
checkbox input "true"
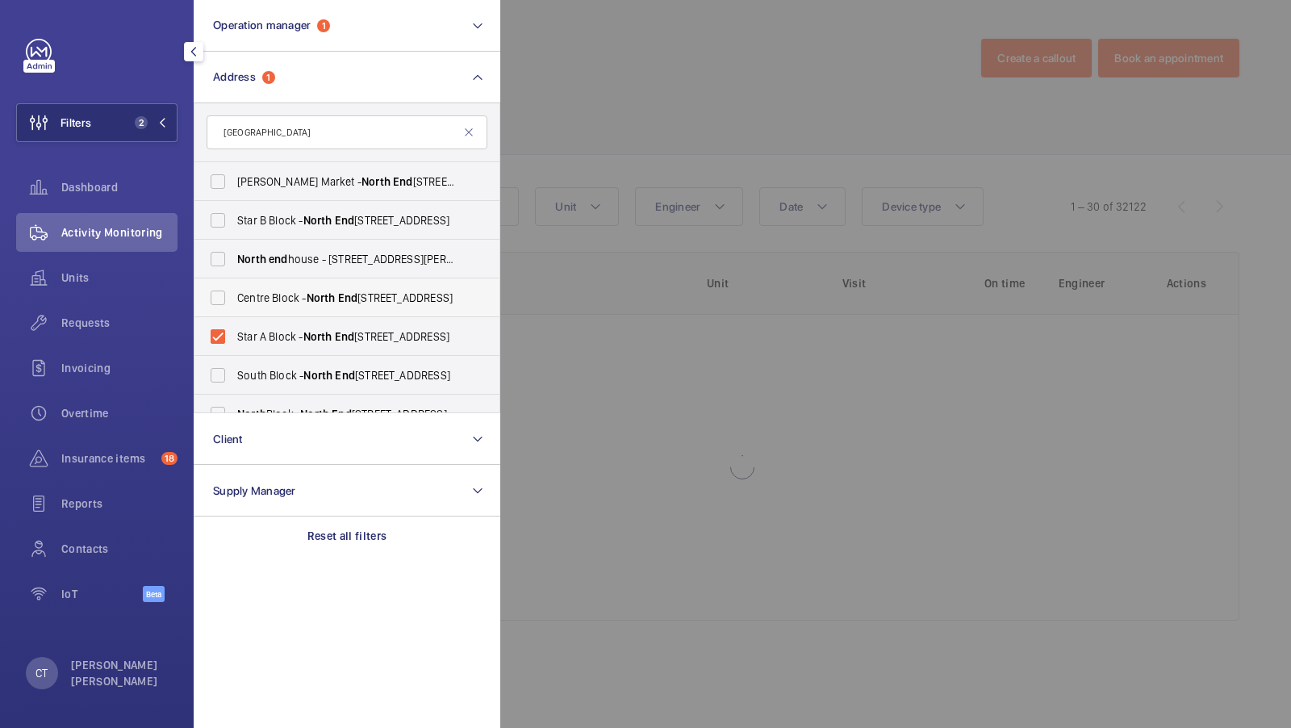
click at [281, 281] on label "[GEOGRAPHIC_DATA] - [GEOGRAPHIC_DATA]" at bounding box center [335, 297] width 281 height 39
click at [234, 282] on input "[GEOGRAPHIC_DATA] - [GEOGRAPHIC_DATA]" at bounding box center [218, 298] width 32 height 32
checkbox input "true"
click at [277, 212] on span "[GEOGRAPHIC_DATA] - [GEOGRAPHIC_DATA]" at bounding box center [348, 220] width 222 height 16
click at [234, 211] on input "[GEOGRAPHIC_DATA] - [GEOGRAPHIC_DATA]" at bounding box center [218, 220] width 32 height 32
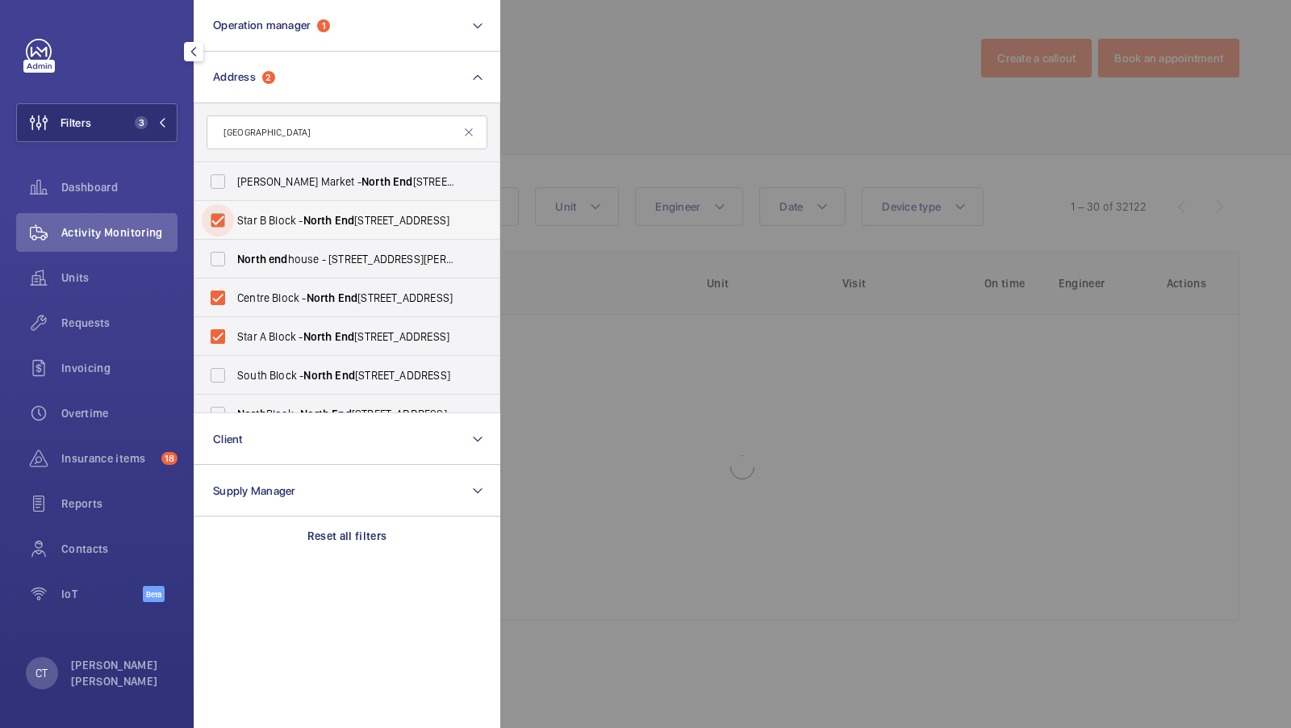
checkbox input "true"
click at [140, 136] on button "Filters 4" at bounding box center [96, 122] width 161 height 39
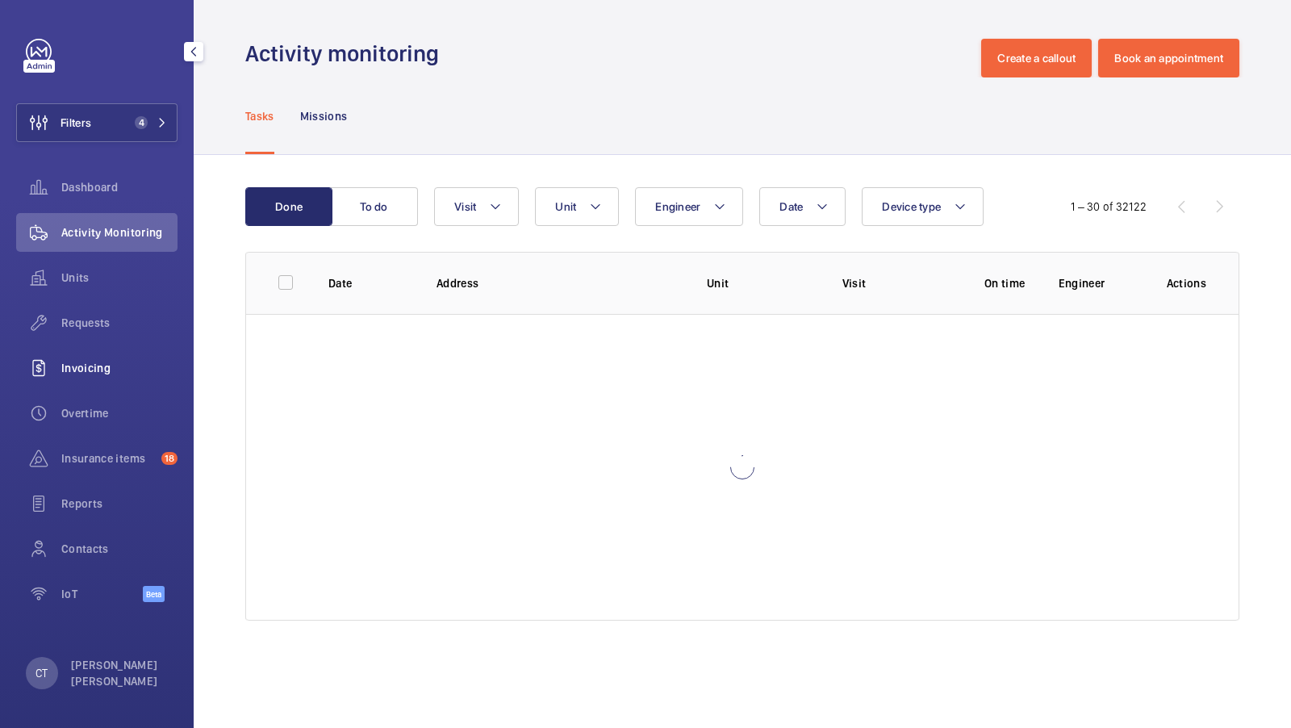
click at [85, 352] on div "Invoicing" at bounding box center [96, 368] width 161 height 39
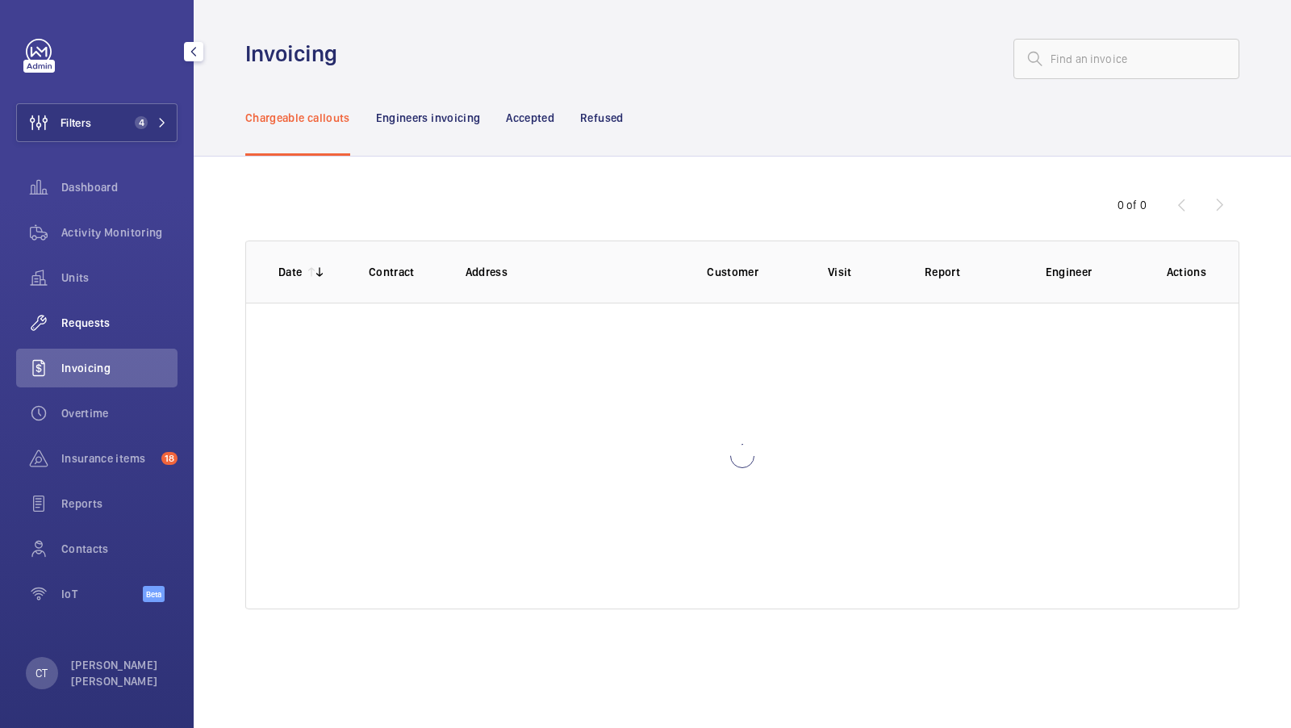
click at [88, 325] on span "Requests" at bounding box center [119, 323] width 116 height 16
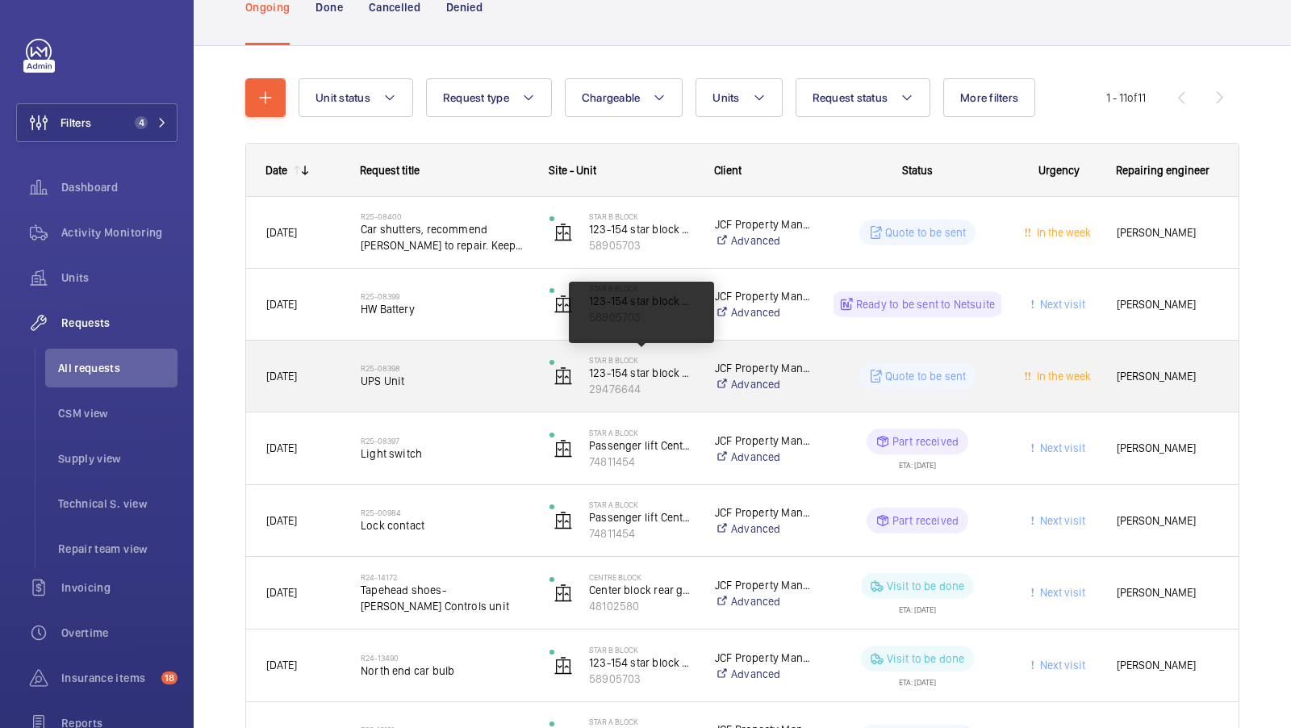
scroll to position [131, 0]
